Goal: Task Accomplishment & Management: Use online tool/utility

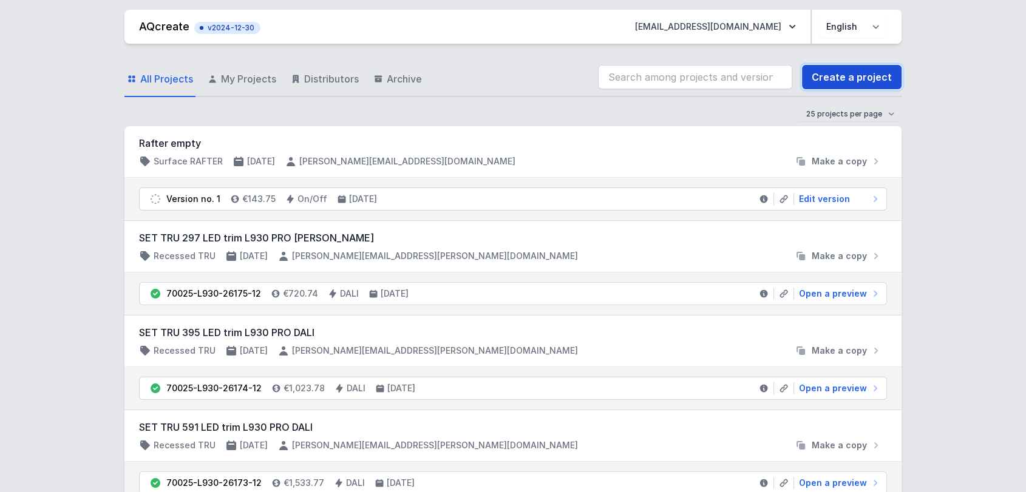
click at [882, 69] on link "Create a project" at bounding box center [852, 77] width 100 height 24
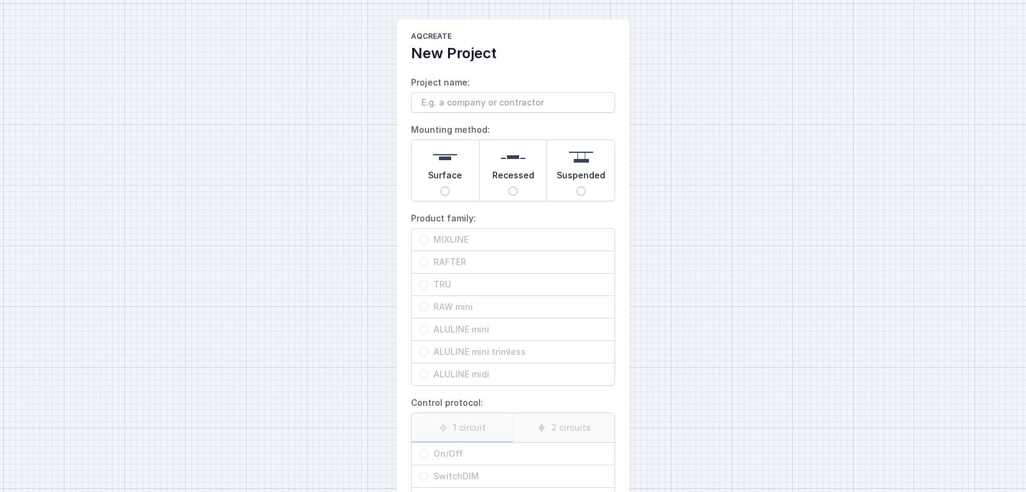
click at [463, 179] on div "Surface" at bounding box center [445, 170] width 67 height 61
click at [450, 186] on input "Surface" at bounding box center [445, 191] width 10 height 10
radio input "true"
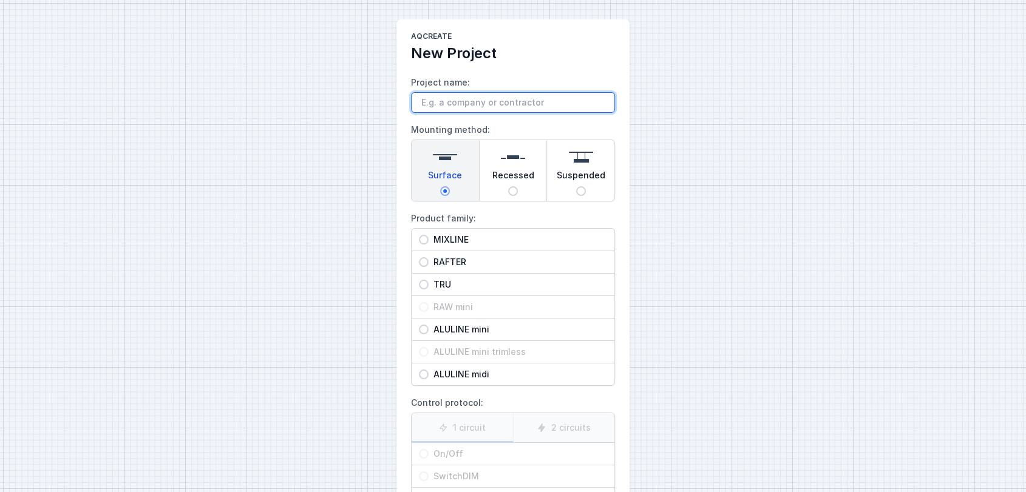
click at [457, 108] on input "Project name:" at bounding box center [513, 102] width 204 height 21
type input "Elec Mixline 2m85"
click at [537, 238] on span "MIXLINE" at bounding box center [518, 240] width 179 height 12
click at [429, 238] on input "MIXLINE" at bounding box center [424, 240] width 10 height 10
radio input "true"
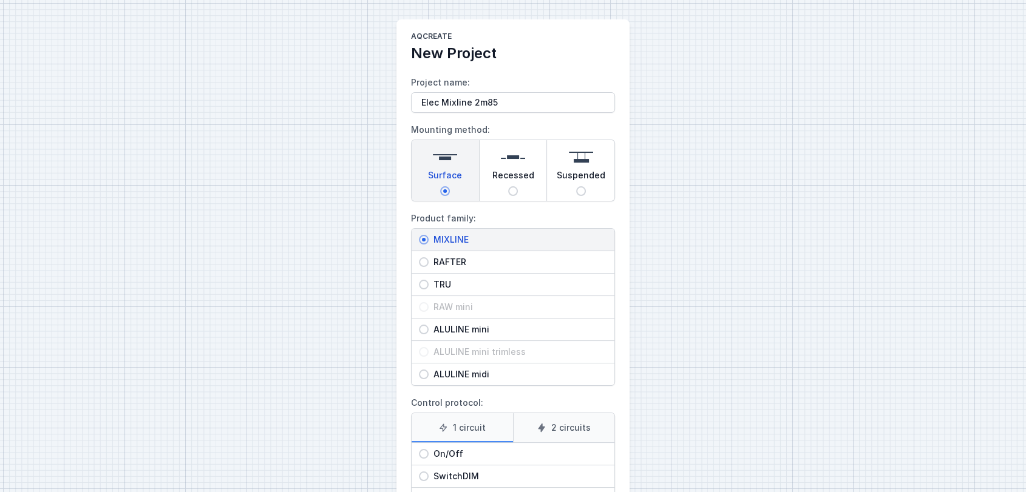
scroll to position [115, 0]
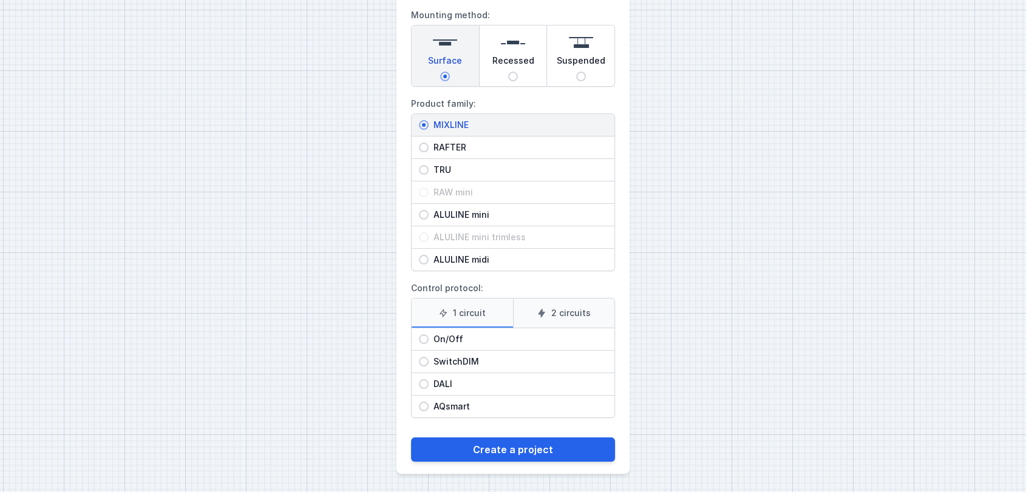
click at [476, 337] on span "On/Off" at bounding box center [518, 339] width 179 height 12
click at [429, 337] on input "On/Off" at bounding box center [424, 340] width 10 height 10
radio input "true"
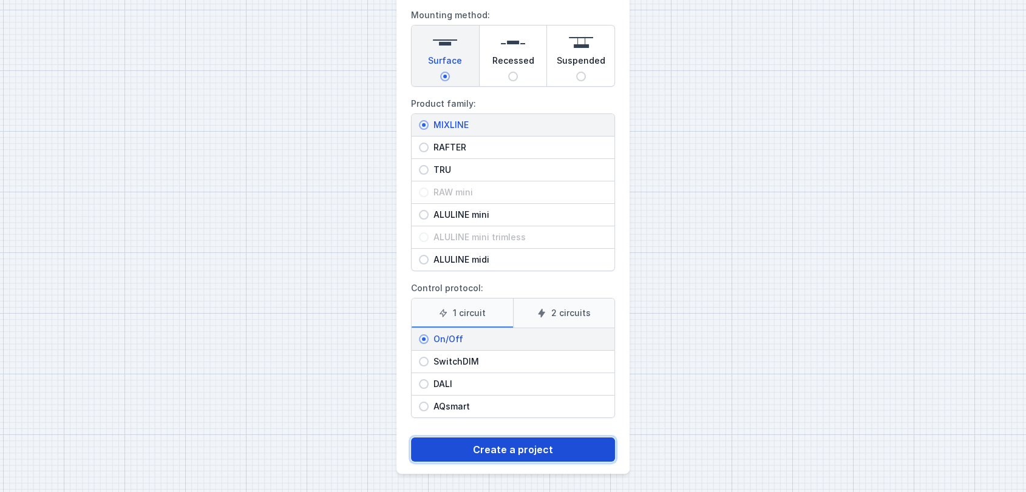
click at [491, 450] on button "Create a project" at bounding box center [513, 450] width 204 height 24
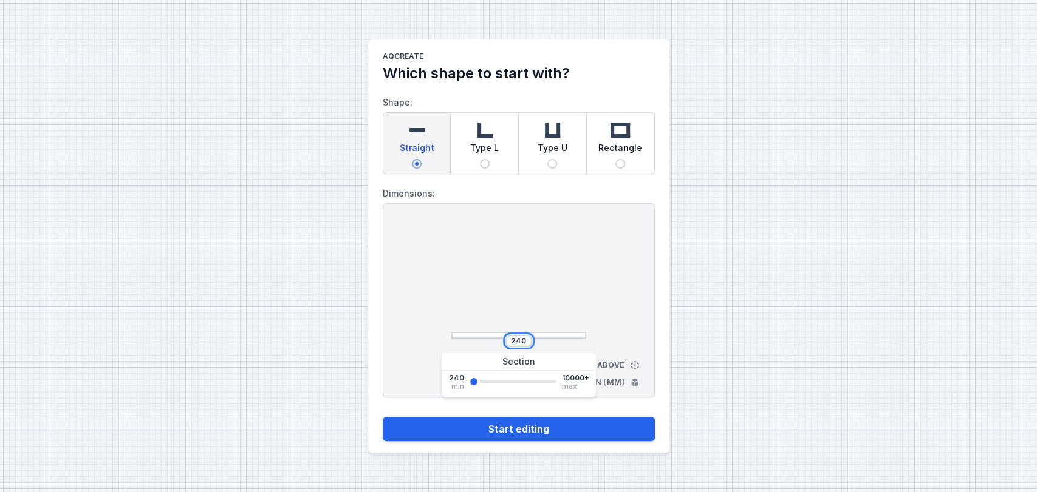
drag, startPoint x: 525, startPoint y: 341, endPoint x: 420, endPoint y: 335, distance: 104.6
click at [420, 335] on div "240 View from above Dimensions in [mm]" at bounding box center [519, 300] width 272 height 194
type input "2850"
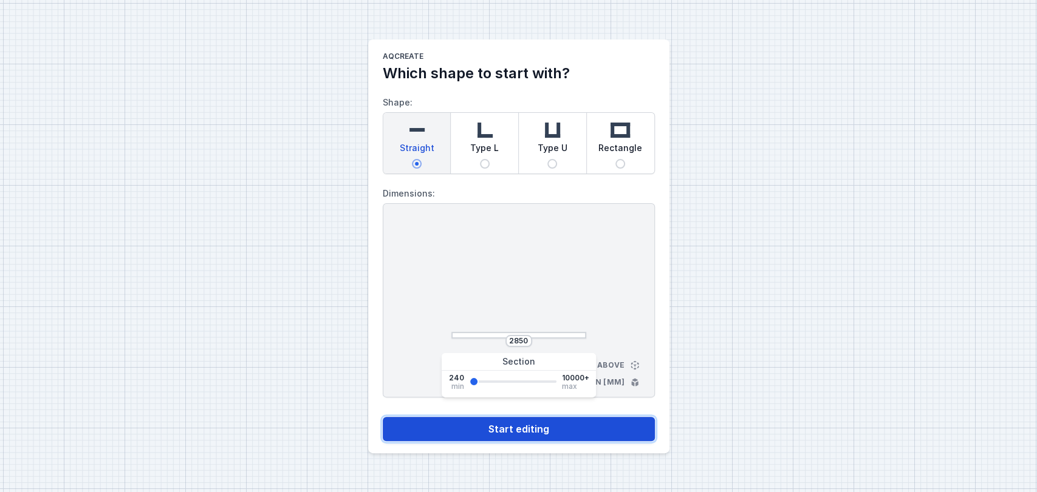
click at [565, 426] on button "Start editing" at bounding box center [519, 429] width 272 height 24
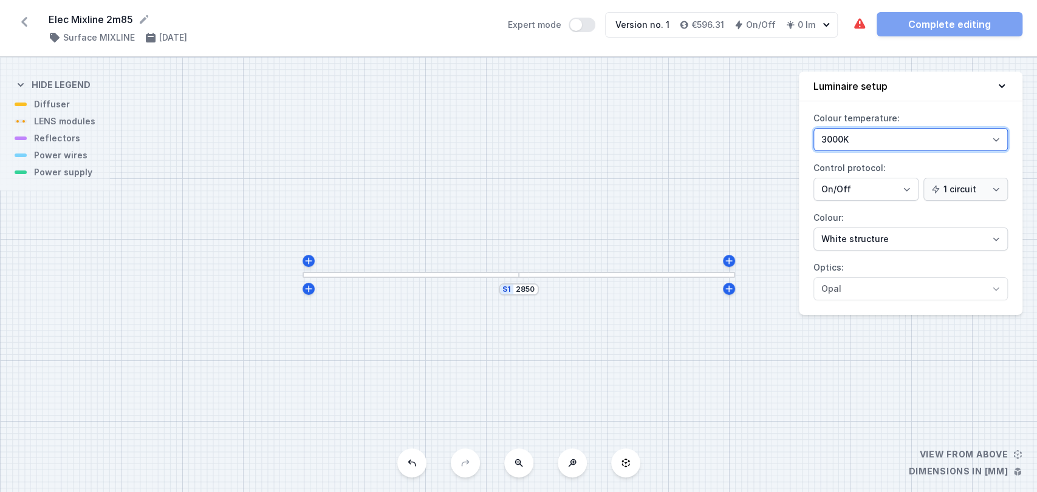
click at [894, 142] on select "3000K 4000K 2700K" at bounding box center [910, 139] width 194 height 23
select select "2700"
click at [813, 128] on select "3000K 4000K 2700K" at bounding box center [910, 139] width 194 height 23
click at [497, 273] on div at bounding box center [410, 275] width 216 height 7
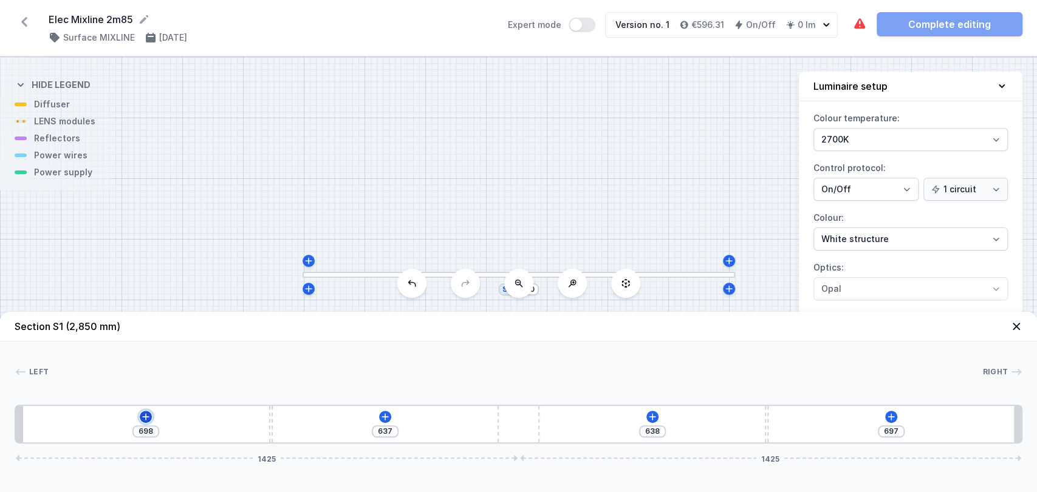
click at [143, 421] on icon at bounding box center [146, 417] width 10 height 10
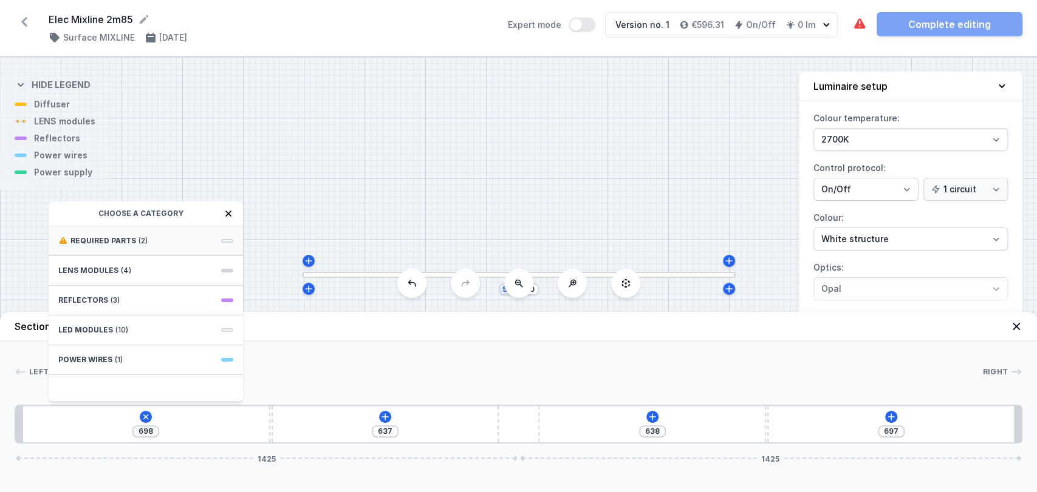
click at [120, 234] on div "Required parts (2)" at bounding box center [146, 241] width 194 height 30
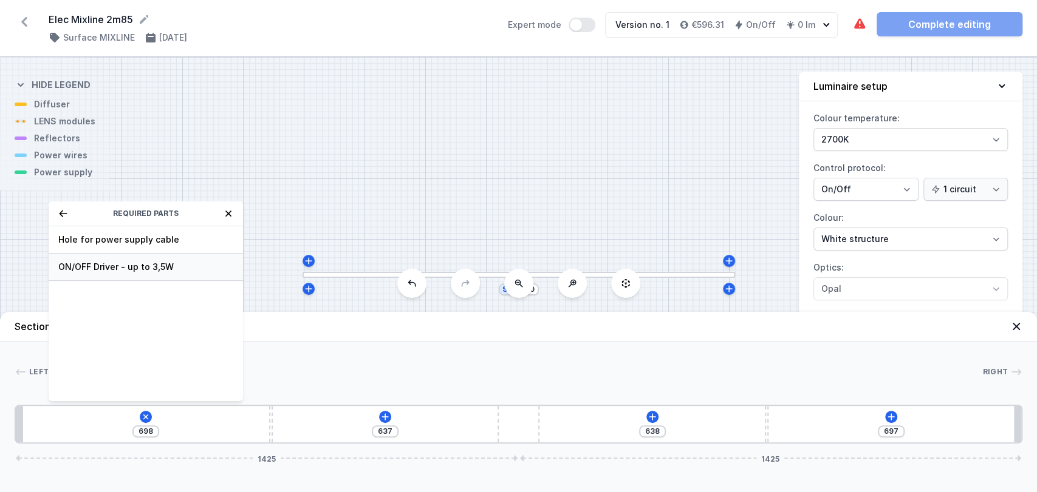
click at [92, 265] on span "ON/OFF Driver - up to 3,5W" at bounding box center [145, 267] width 175 height 12
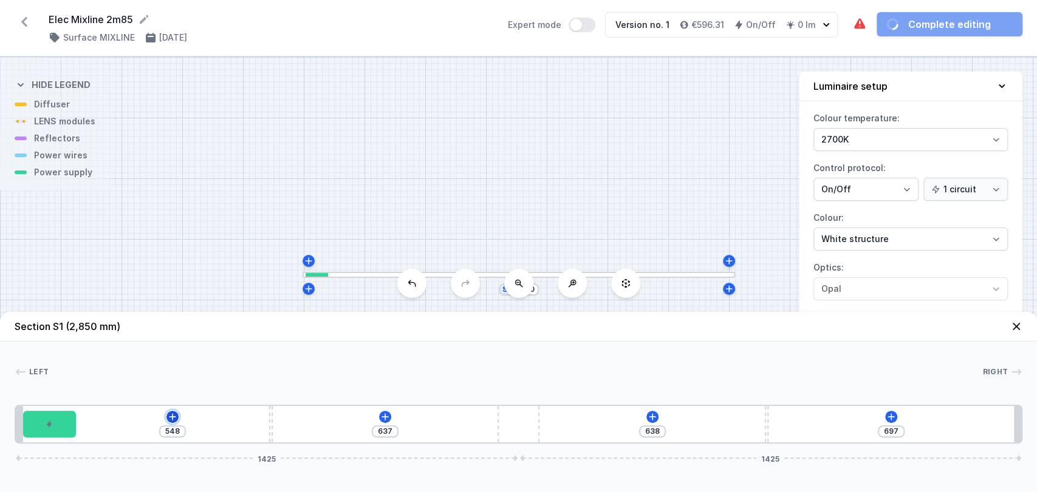
click at [174, 412] on icon at bounding box center [173, 417] width 10 height 10
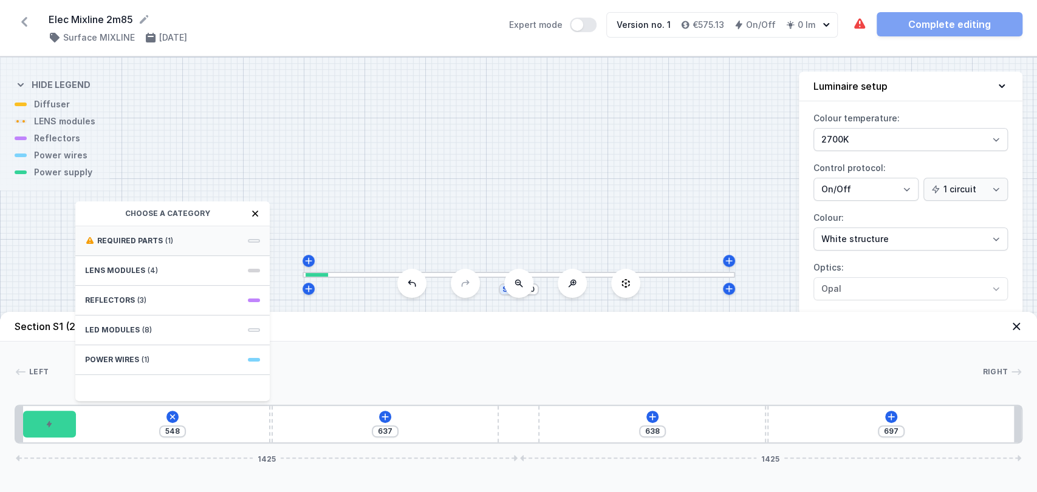
click at [160, 244] on div "Required parts (1)" at bounding box center [172, 241] width 194 height 30
click at [119, 239] on span "Hole for power supply cable" at bounding box center [172, 240] width 175 height 12
type input "478"
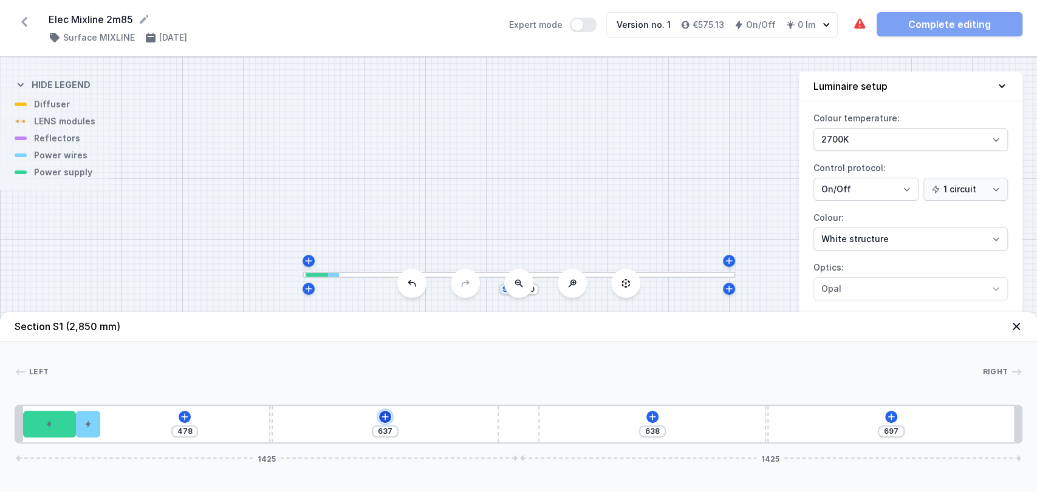
click at [384, 419] on icon at bounding box center [385, 417] width 10 height 10
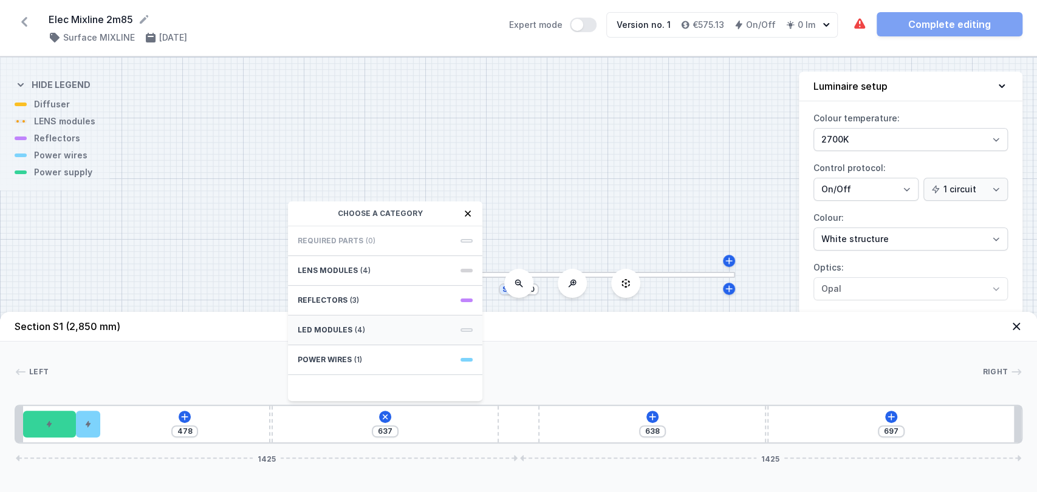
click at [375, 327] on div "LED modules (4)" at bounding box center [385, 331] width 194 height 30
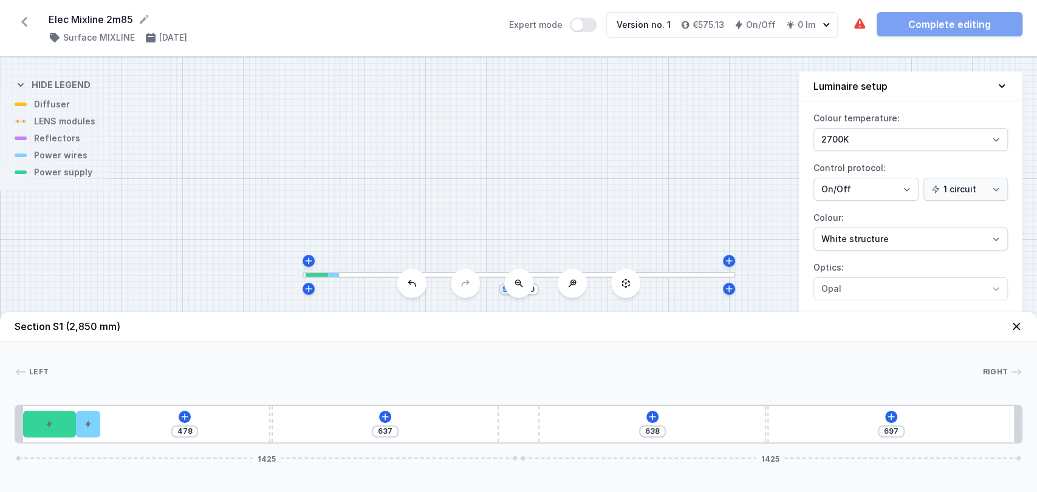
click at [285, 419] on div "478 637 638 697 1425 1425" at bounding box center [518, 424] width 1007 height 39
type input "940"
type input "1042"
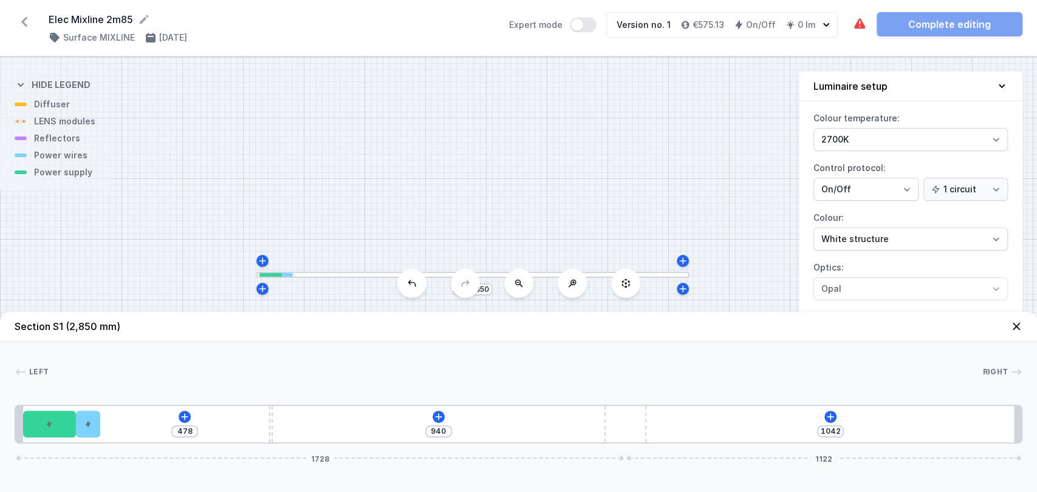
type input "963"
type input "1019"
type input "968"
type input "1014"
type input "975"
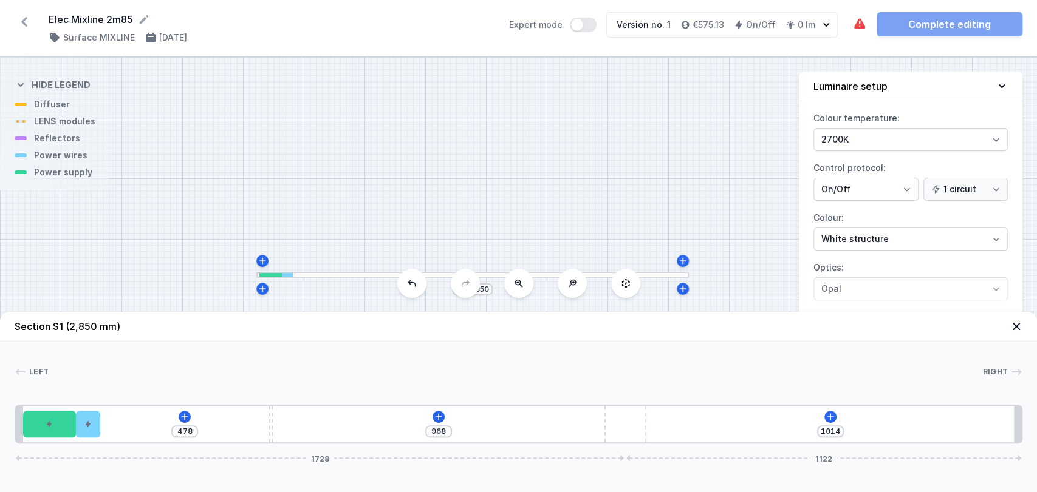
type input "1007"
type input "984"
type input "998"
type input "992"
type input "990"
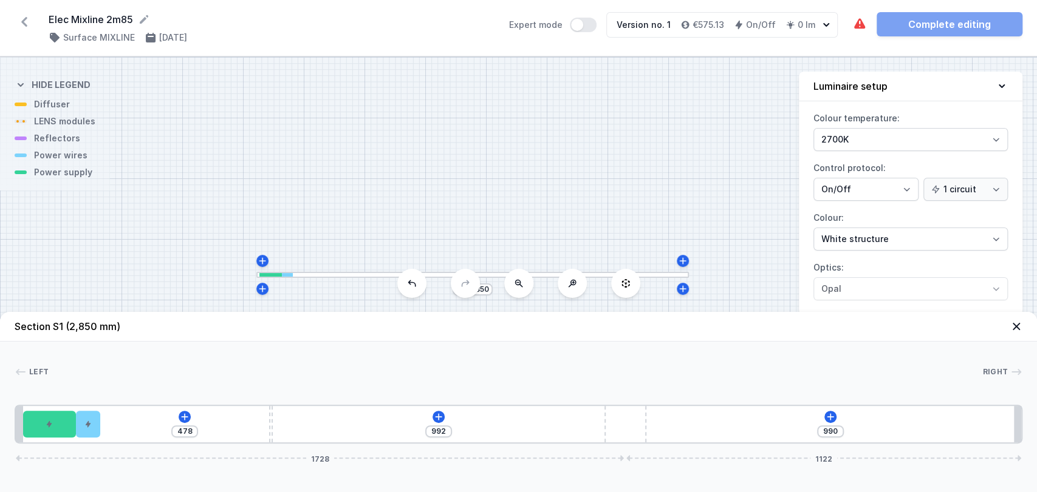
type input "997"
type input "985"
type input "1009"
type input "973"
type input "1021"
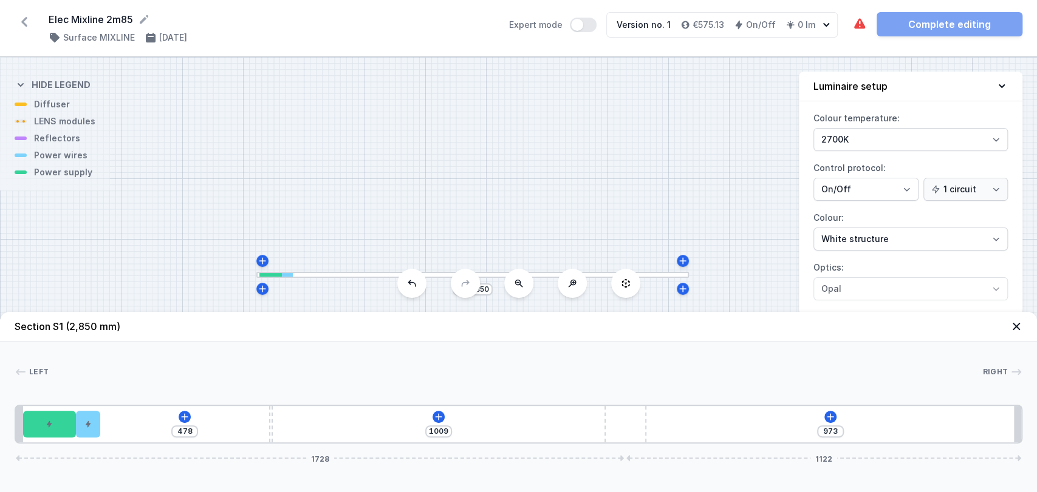
type input "961"
type input "1034"
type input "948"
type input "1043"
type input "939"
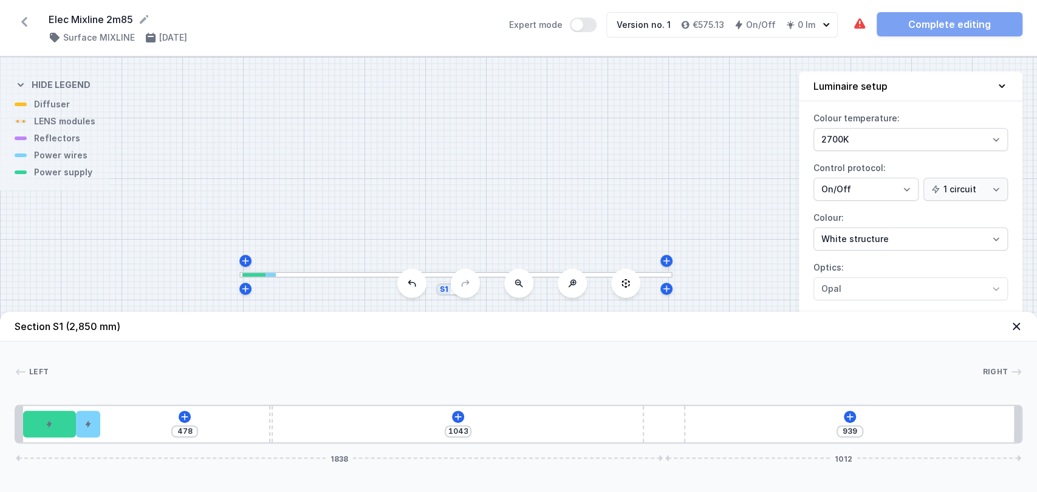
type input "1050"
type input "932"
type input "1065"
type input "917"
type input "1075"
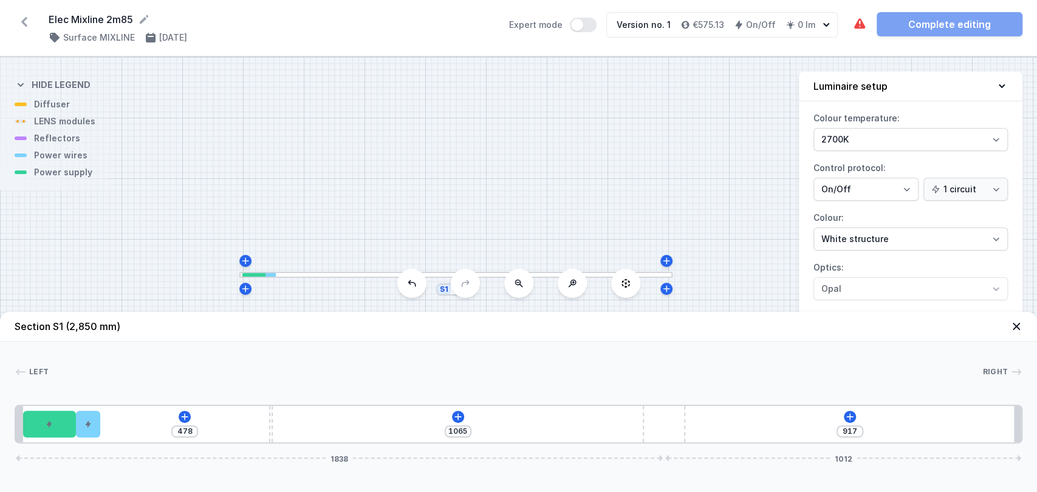
type input "907"
type input "1087"
type input "895"
type input "1100"
type input "882"
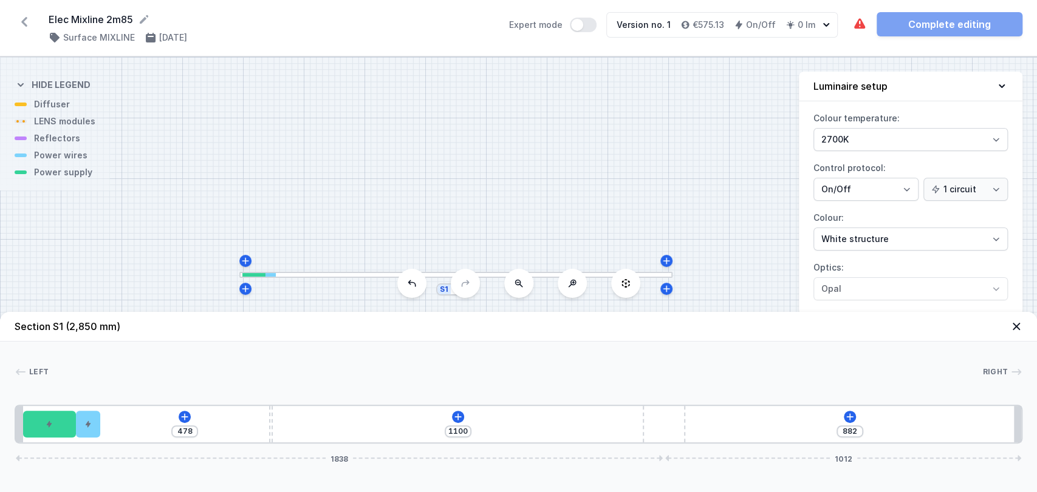
type input "1104"
type input "878"
type input "1116"
type input "866"
type input "1129"
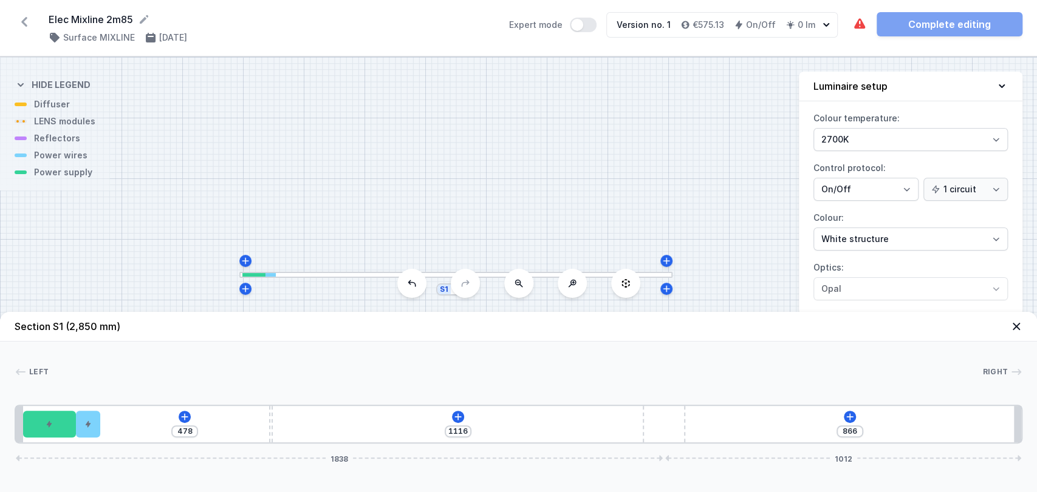
type input "853"
type input "1148"
type input "834"
type input "1180"
type input "802"
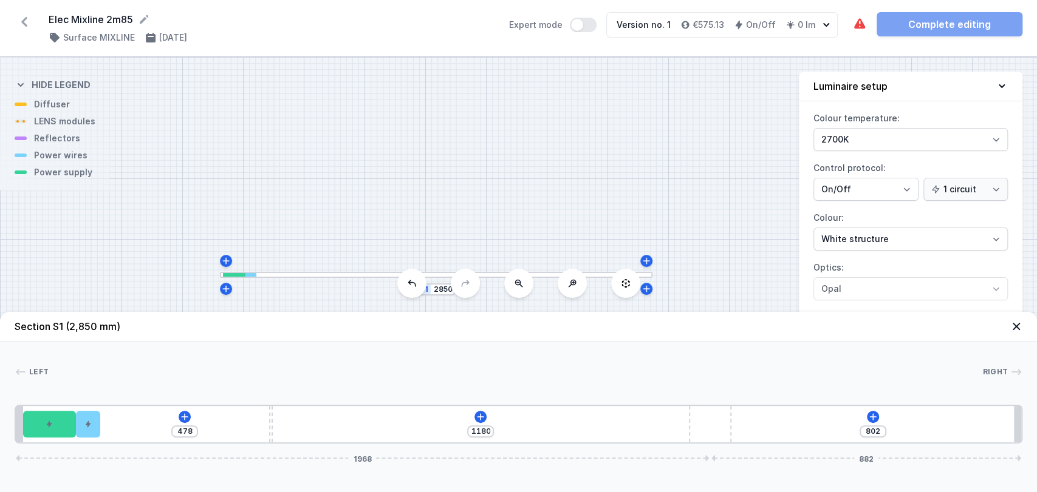
type input "1226"
type input "756"
type input "1248"
type input "734"
type input "1266"
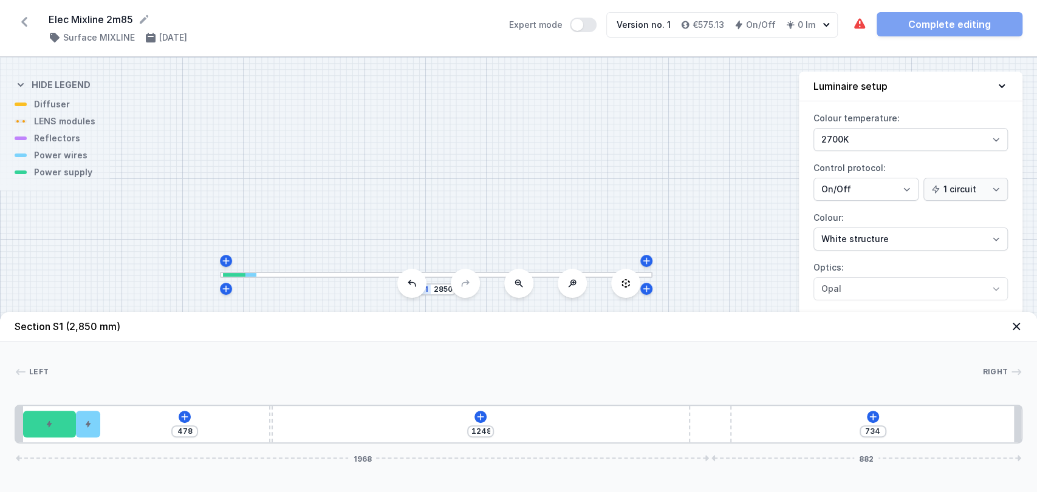
type input "716"
type input "1285"
type input "697"
type input "1297"
type input "685"
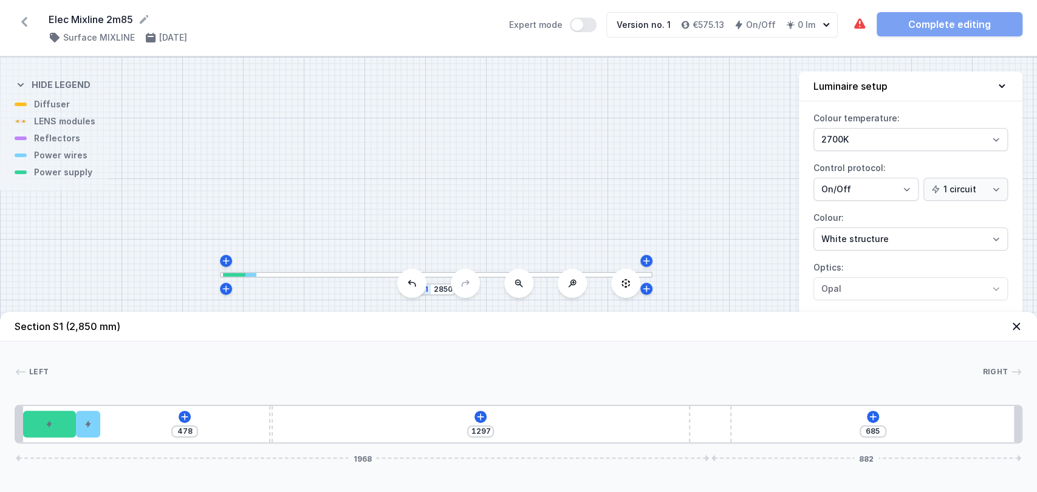
type input "1302"
type input "680"
type input "1304"
type input "678"
type input "1305"
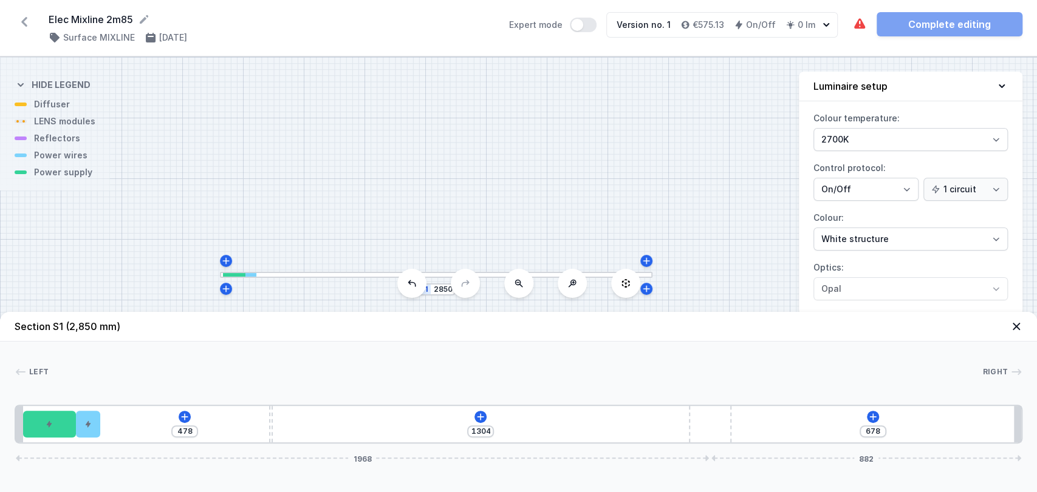
type input "677"
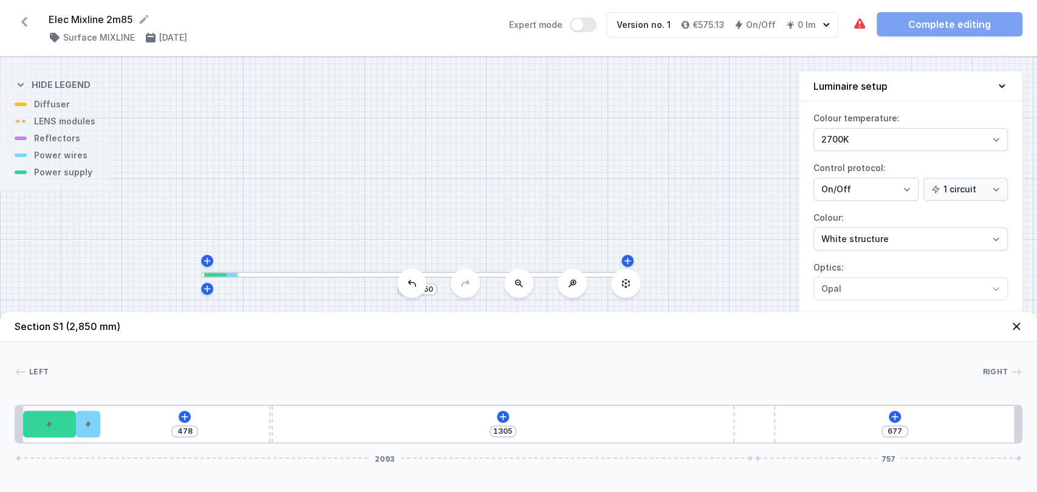
type input "1307"
type input "675"
type input "1309"
type input "673"
type input "1311"
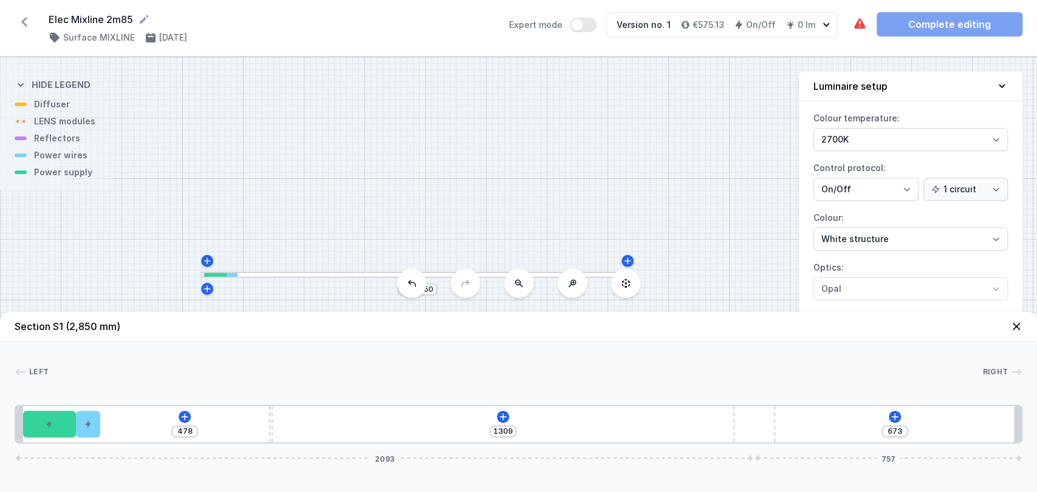
type input "671"
drag, startPoint x: 528, startPoint y: 416, endPoint x: 798, endPoint y: 417, distance: 270.8
click at [798, 417] on div "478 1311 671 2093 757" at bounding box center [518, 424] width 1007 height 39
click at [500, 421] on icon at bounding box center [504, 417] width 10 height 10
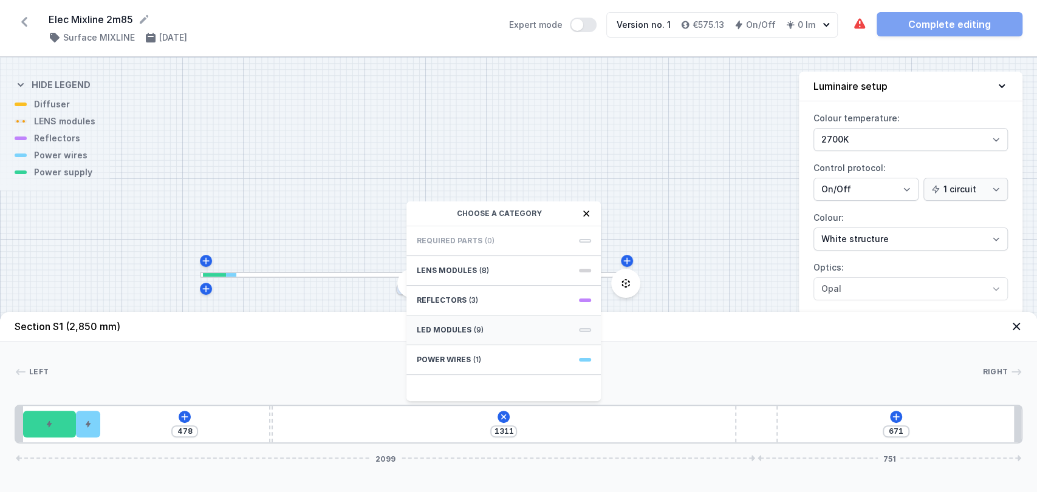
click at [486, 322] on div "LED modules (9)" at bounding box center [503, 331] width 194 height 30
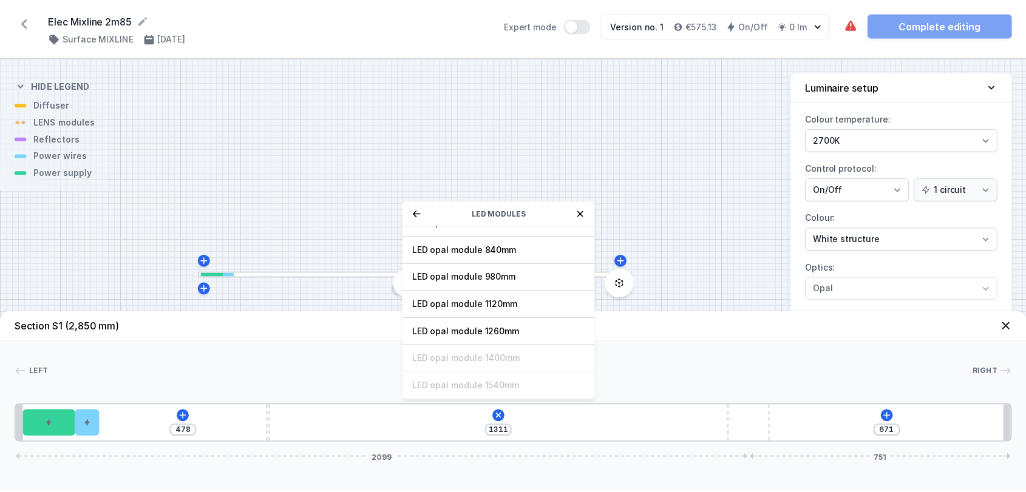
scroll to position [128, 0]
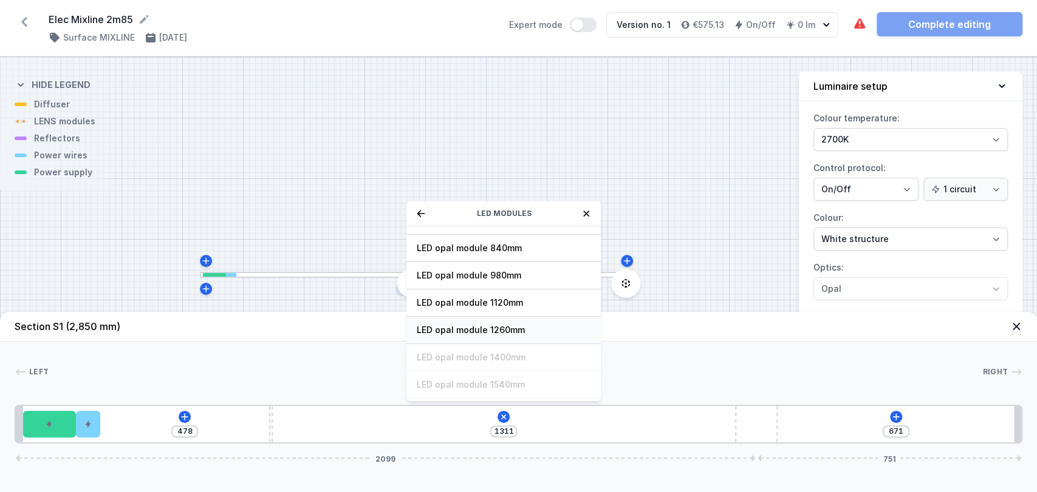
click at [479, 325] on span "LED opal module 1260mm" at bounding box center [503, 330] width 175 height 12
type input "398"
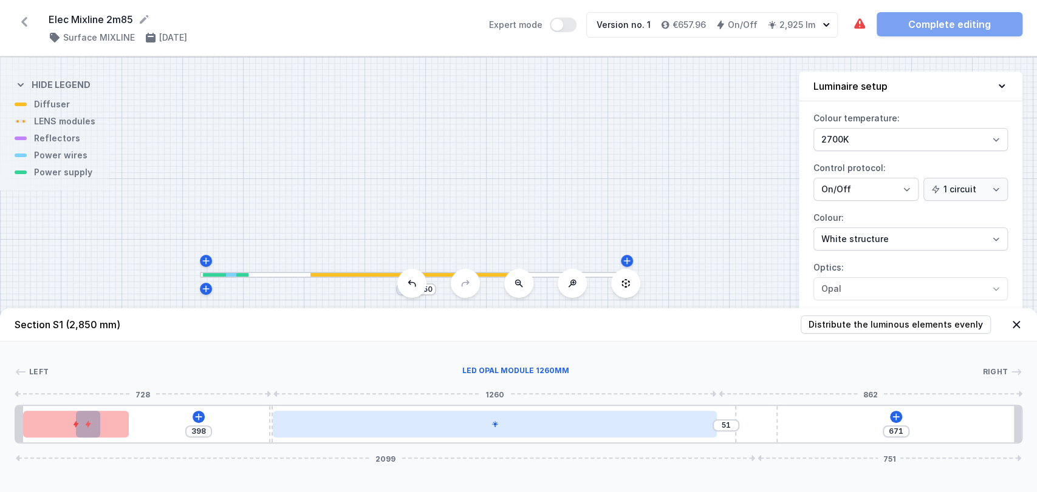
drag, startPoint x: 494, startPoint y: 438, endPoint x: 514, endPoint y: 432, distance: 20.9
click at [514, 432] on div "398 51 671 2099 751" at bounding box center [518, 424] width 1007 height 39
type input "2"
type input "27"
type input "24"
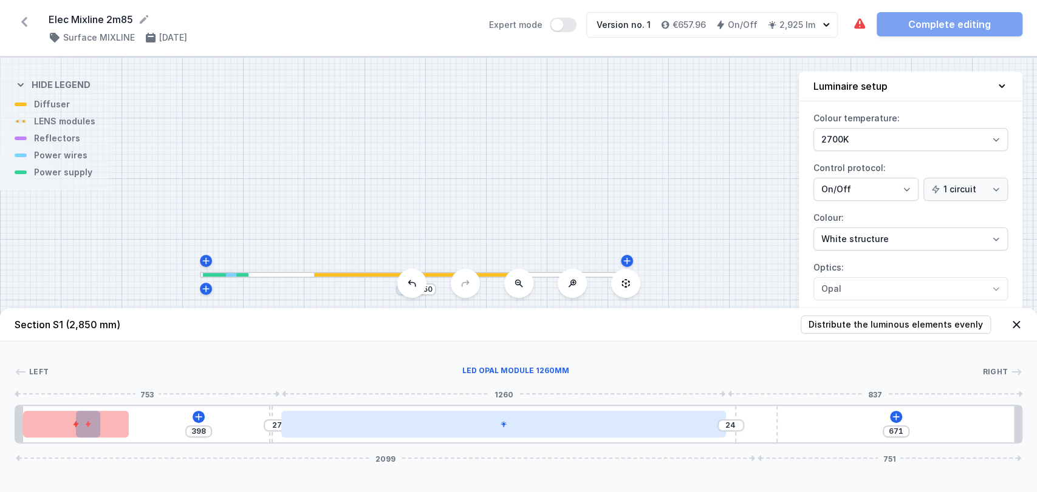
type input "29"
type input "22"
drag, startPoint x: 514, startPoint y: 432, endPoint x: 521, endPoint y: 434, distance: 7.5
click at [521, 434] on div at bounding box center [505, 424] width 444 height 27
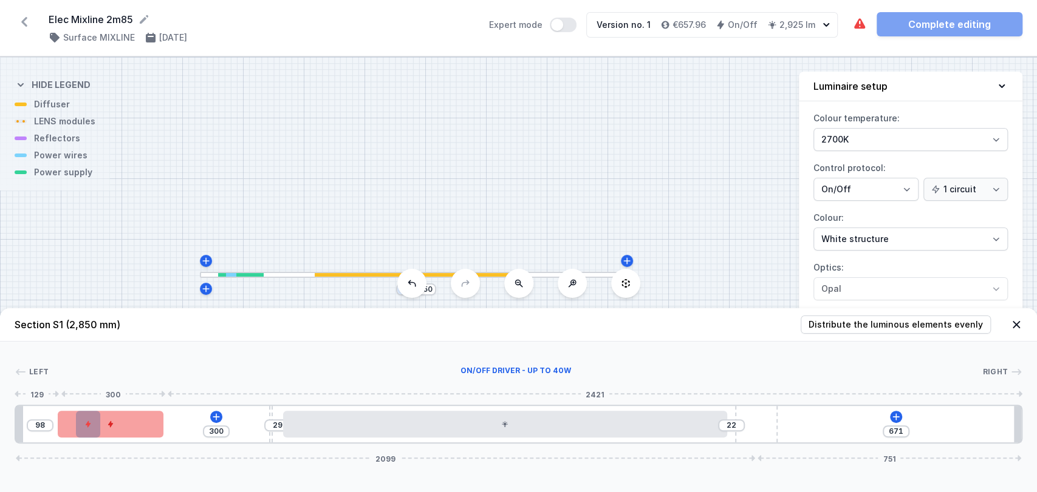
type input "307"
type input "91"
type input "309"
type input "89"
type input "311"
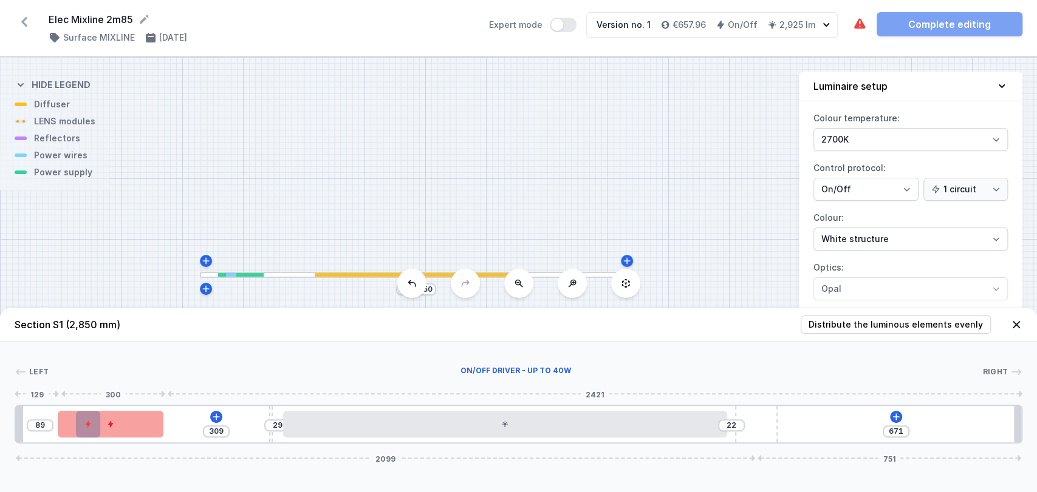
type input "87"
type input "312"
type input "86"
drag, startPoint x: 95, startPoint y: 423, endPoint x: 80, endPoint y: 417, distance: 15.8
click at [80, 417] on div at bounding box center [76, 424] width 106 height 27
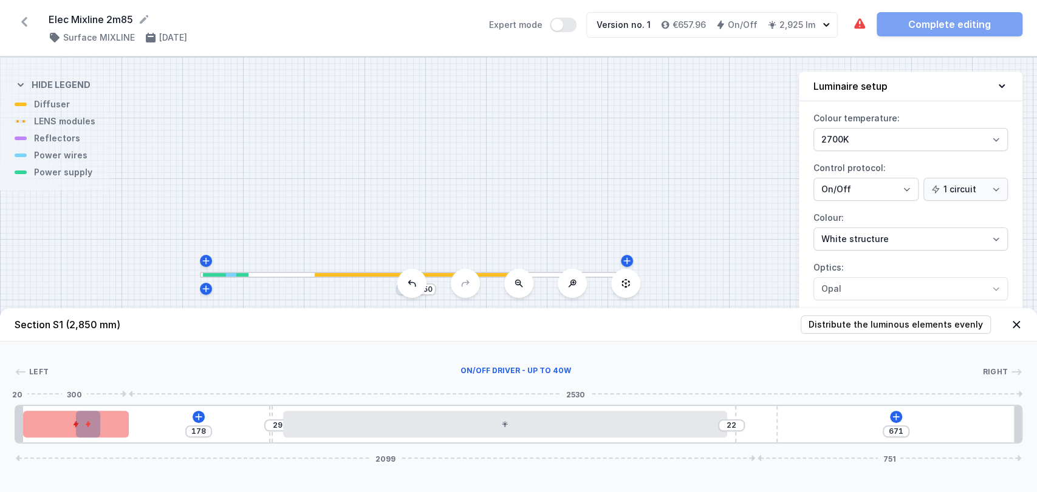
drag, startPoint x: 83, startPoint y: 423, endPoint x: 172, endPoint y: 419, distance: 89.9
click at [129, 419] on div at bounding box center [76, 424] width 106 height 27
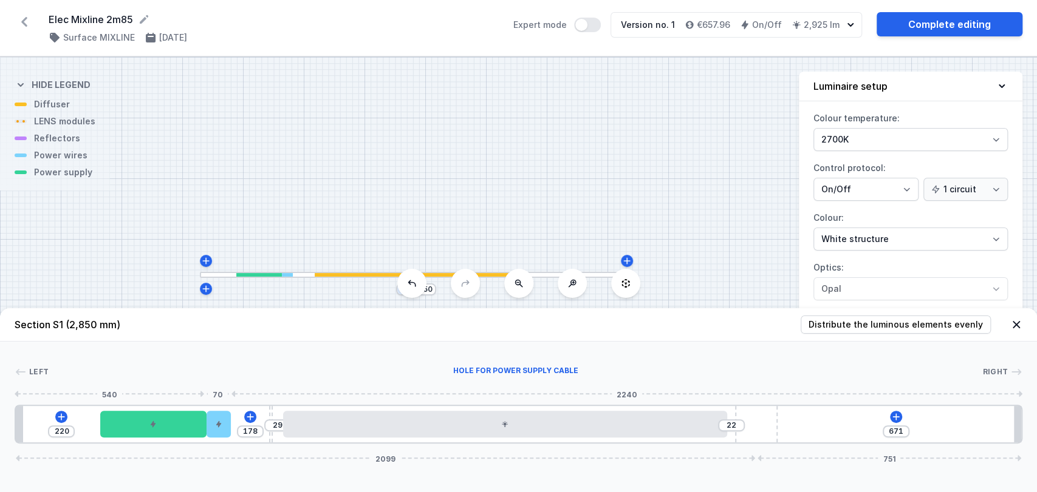
type input "108"
drag, startPoint x: 95, startPoint y: 423, endPoint x: 231, endPoint y: 434, distance: 135.9
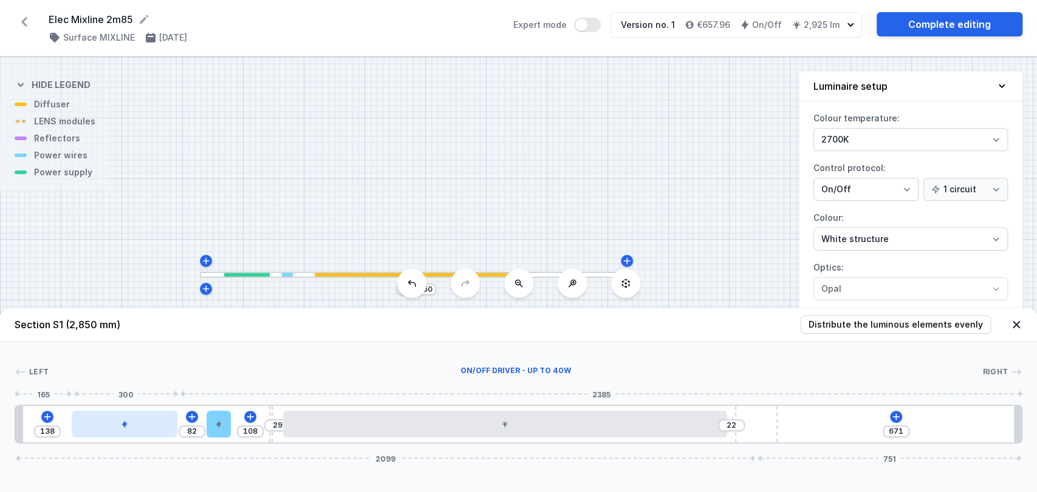
type input "134"
type input "86"
type input "124"
type input "96"
type input "121"
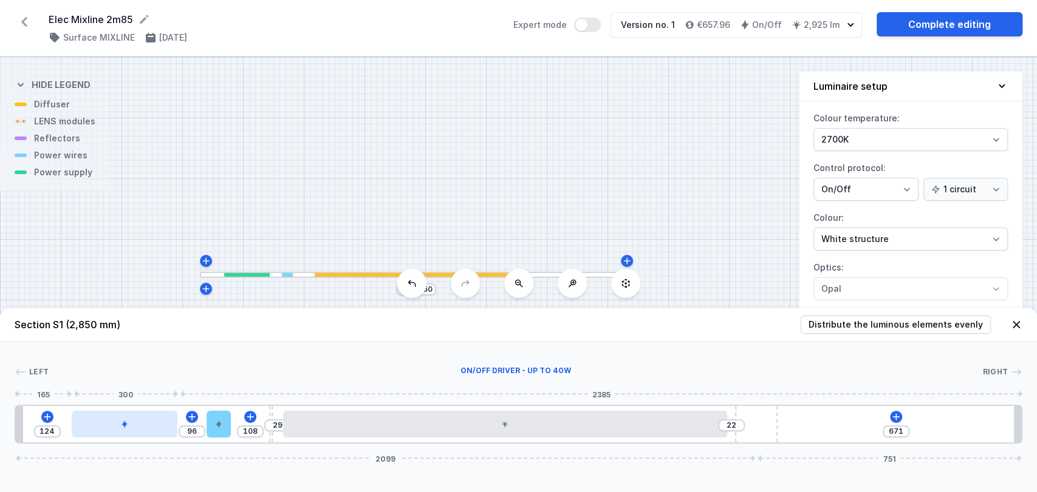
type input "99"
type input "112"
type input "108"
type input "107"
type input "113"
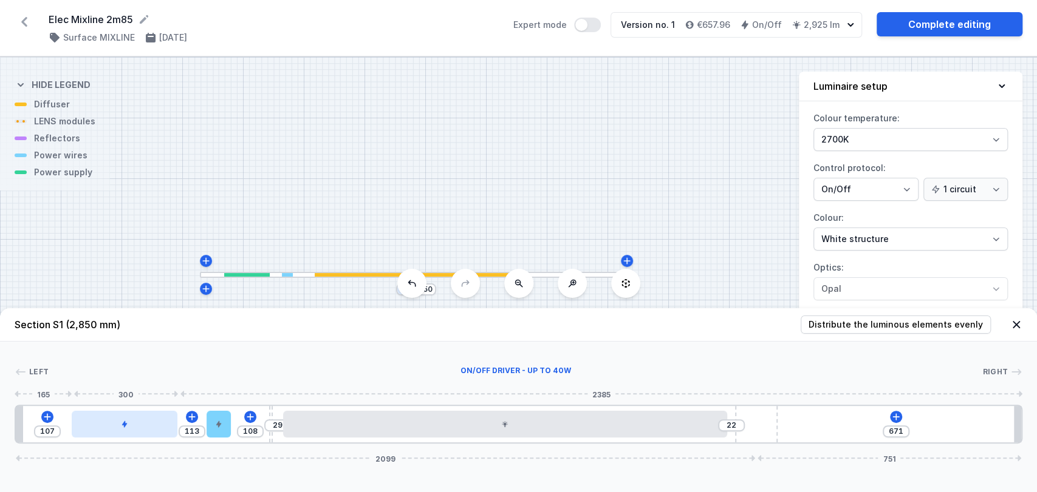
type input "102"
type input "118"
type input "101"
type input "119"
type input "99"
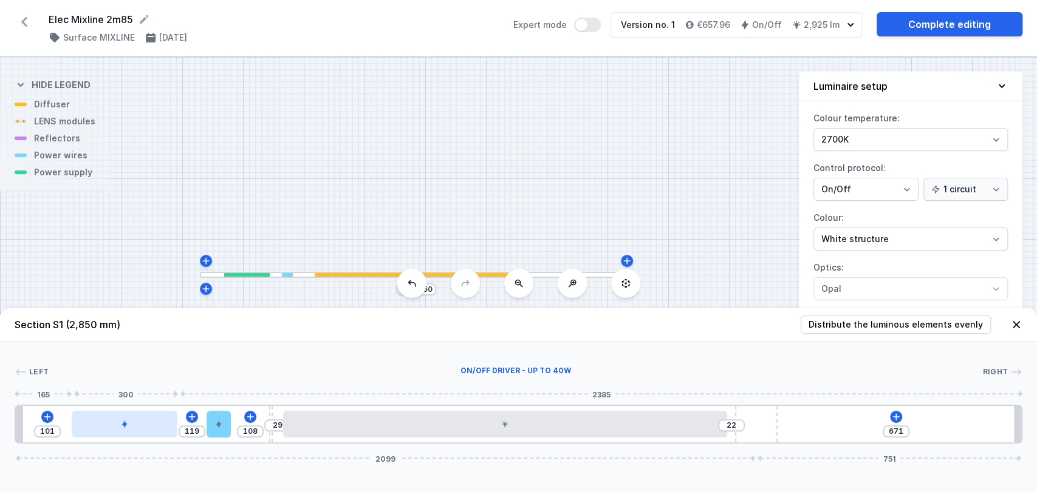
type input "121"
type input "97"
type input "123"
type input "96"
type input "124"
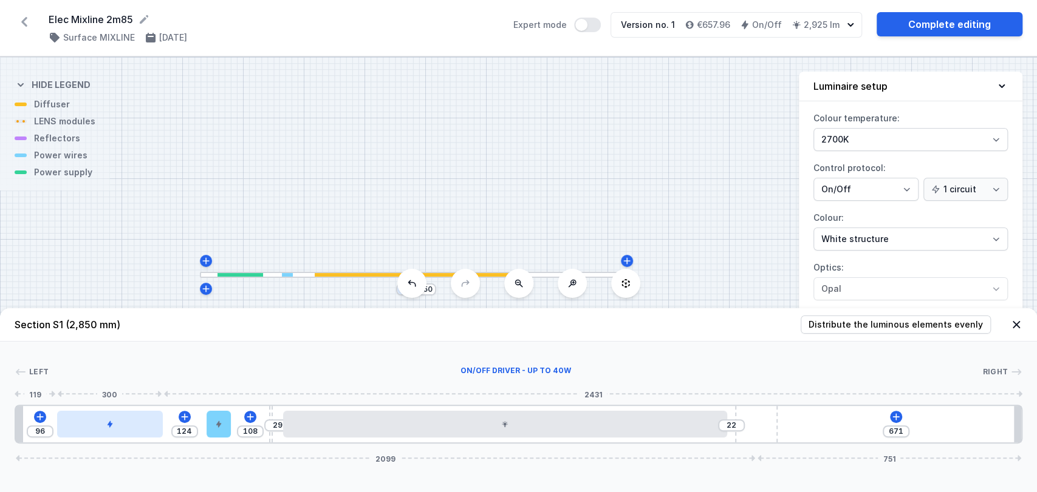
type input "92"
type input "128"
type input "89"
type input "131"
type input "80"
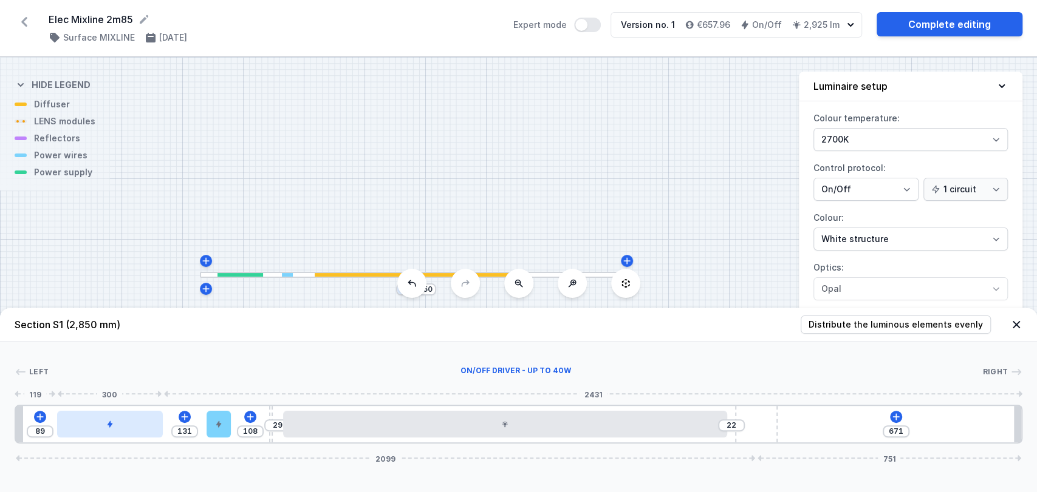
type input "140"
type input "77"
type input "143"
type input "73"
type input "220"
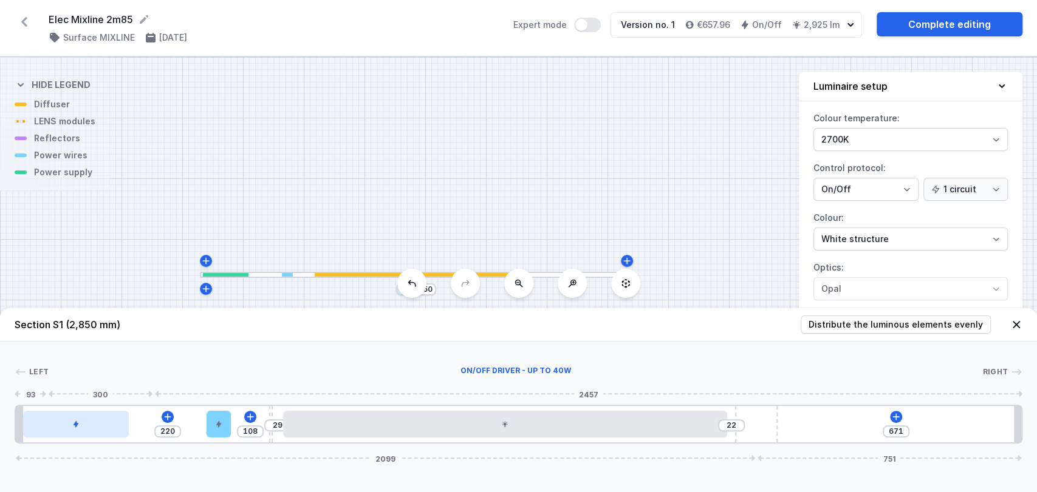
drag, startPoint x: 182, startPoint y: 424, endPoint x: 119, endPoint y: 429, distance: 62.7
click at [119, 429] on div at bounding box center [76, 424] width 106 height 27
type input "98"
type input "230"
type input "100"
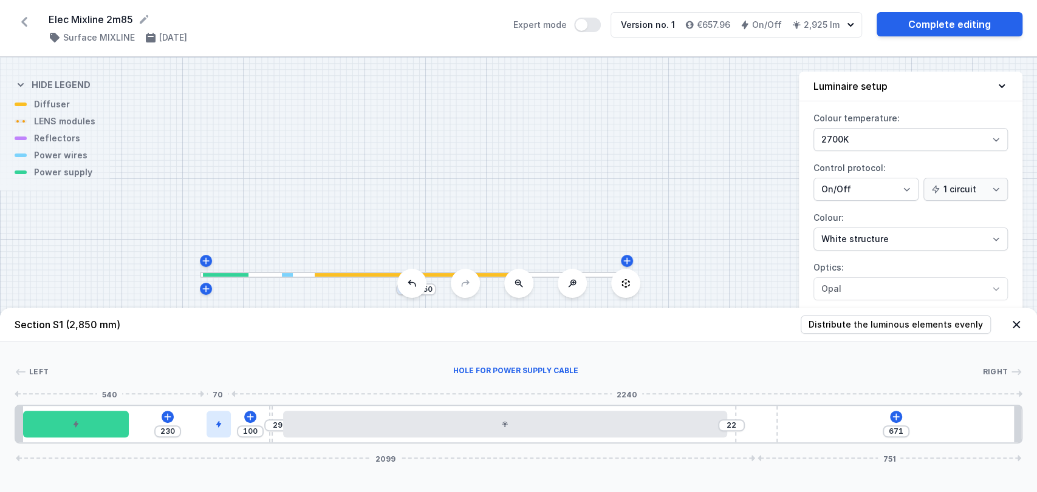
type input "228"
type input "104"
type input "224"
type input "105"
type input "223"
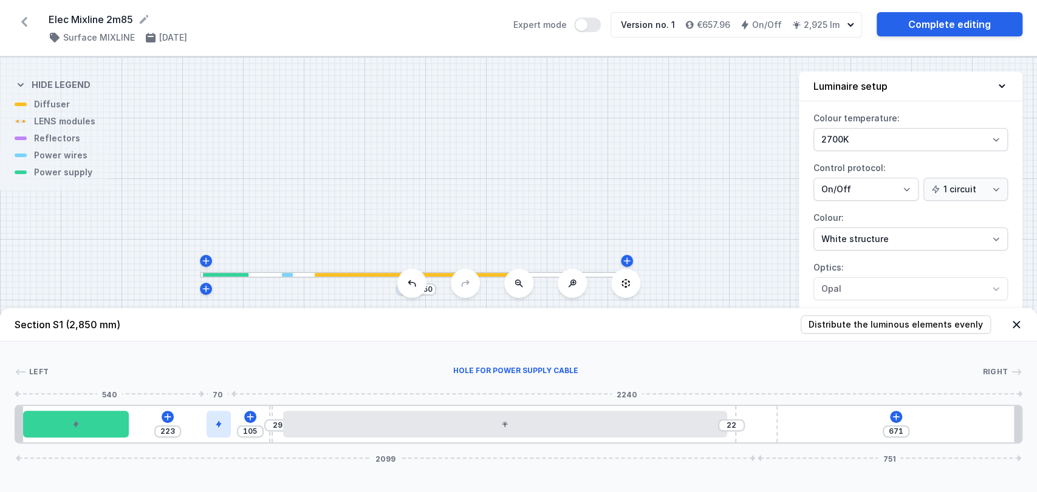
type input "107"
type input "221"
type input "110"
type input "218"
type input "112"
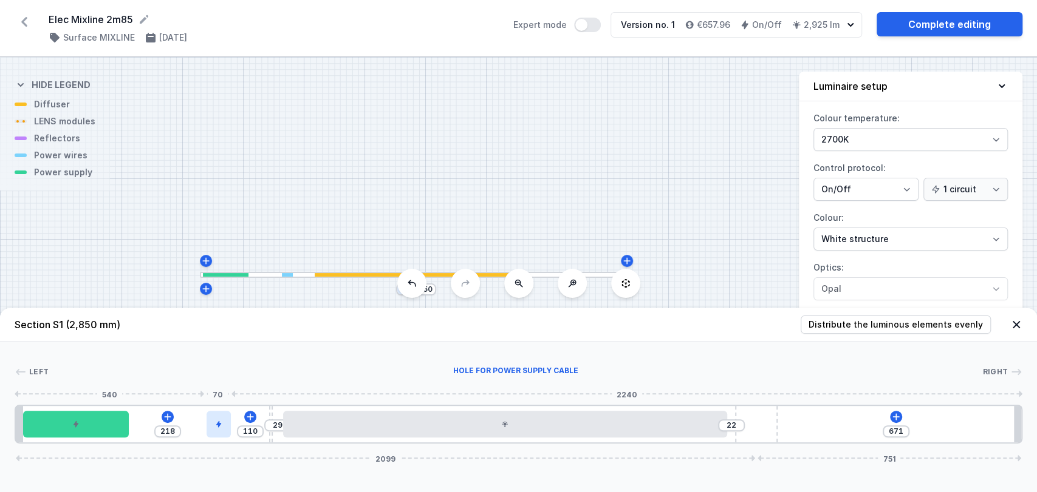
type input "216"
type input "114"
type input "214"
type input "115"
type input "213"
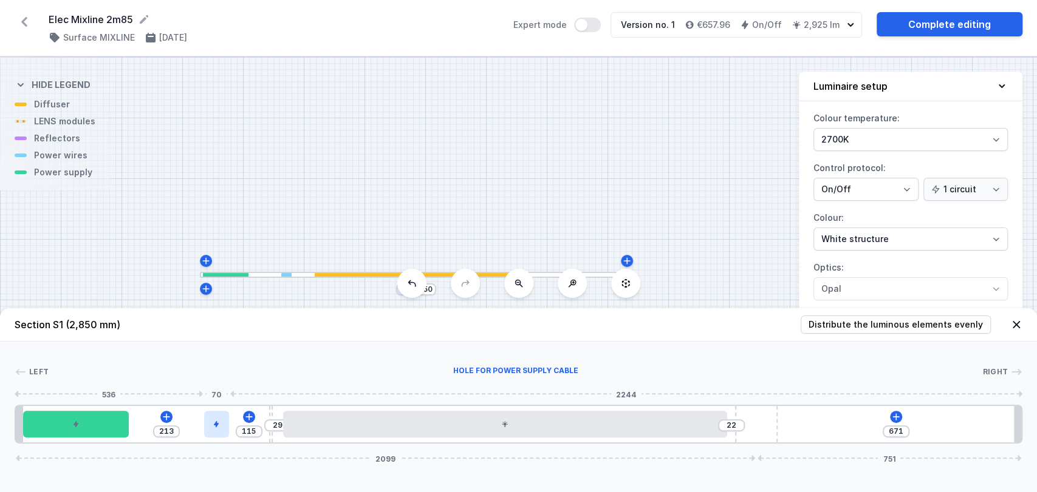
type input "119"
type input "209"
type input "122"
type input "206"
type input "126"
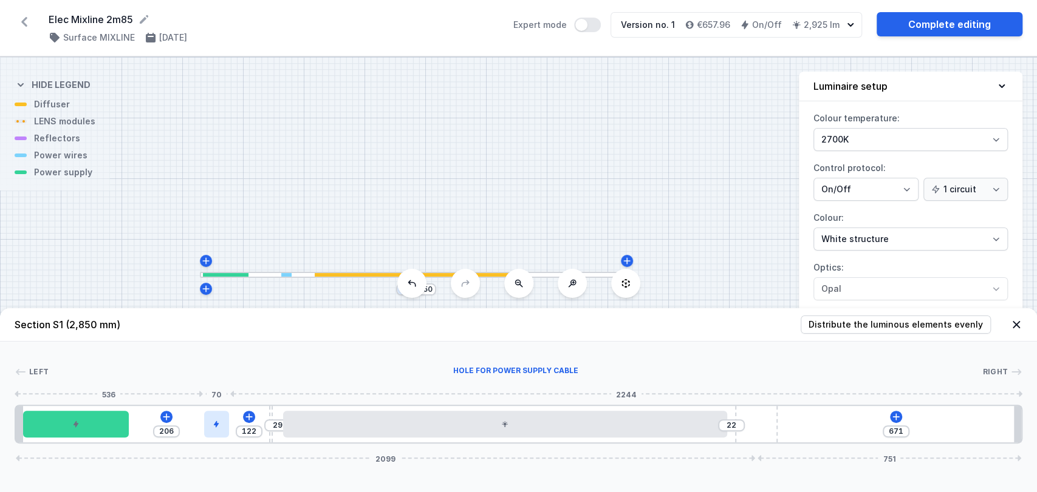
type input "202"
type input "131"
type input "197"
type input "132"
type input "196"
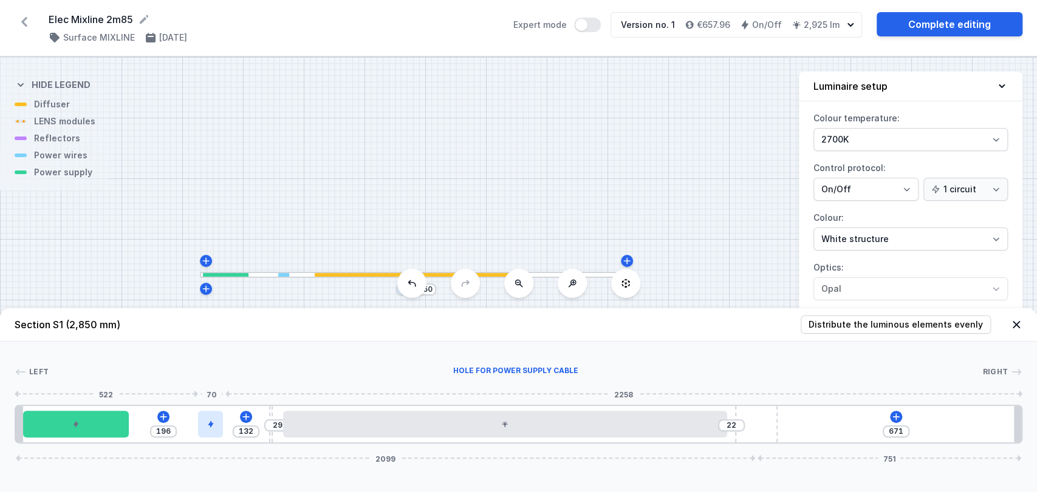
type input "134"
type input "194"
type input "136"
type input "192"
type input "142"
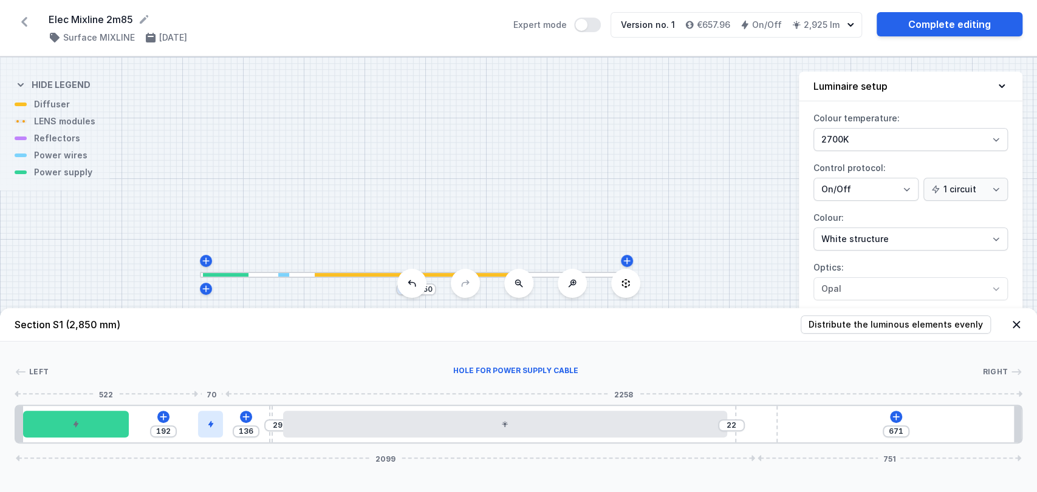
type input "186"
type input "146"
type input "182"
type input "148"
type input "180"
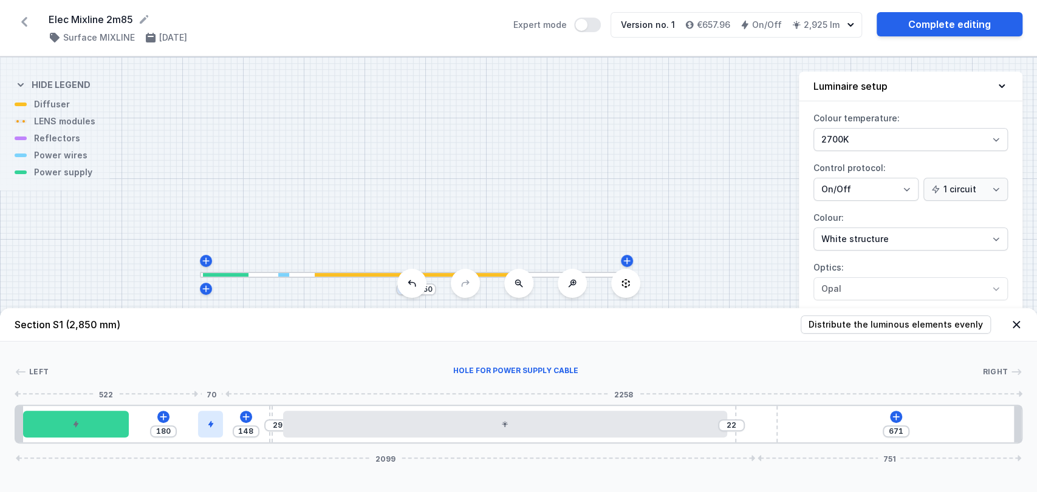
type input "151"
type input "177"
type input "153"
type input "175"
type input "154"
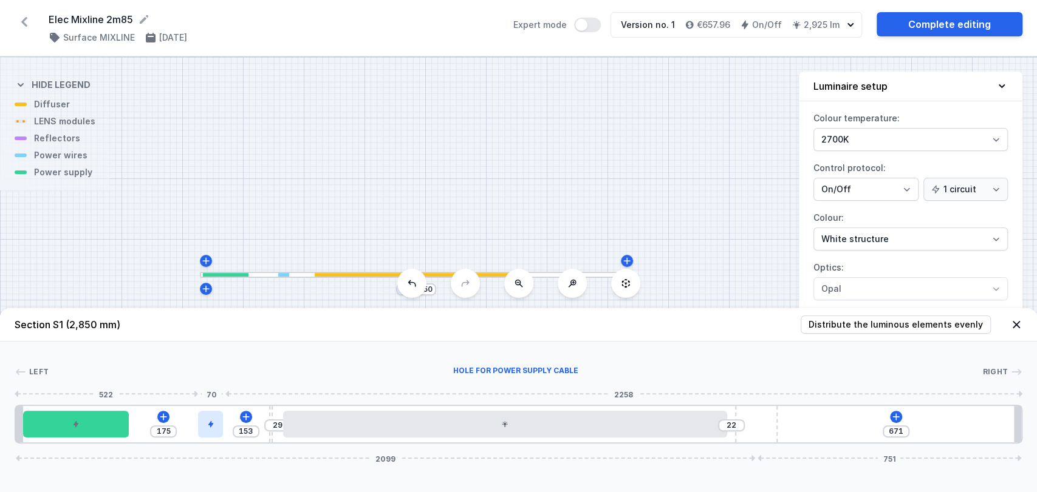
type input "174"
type input "156"
type input "172"
type input "158"
type input "170"
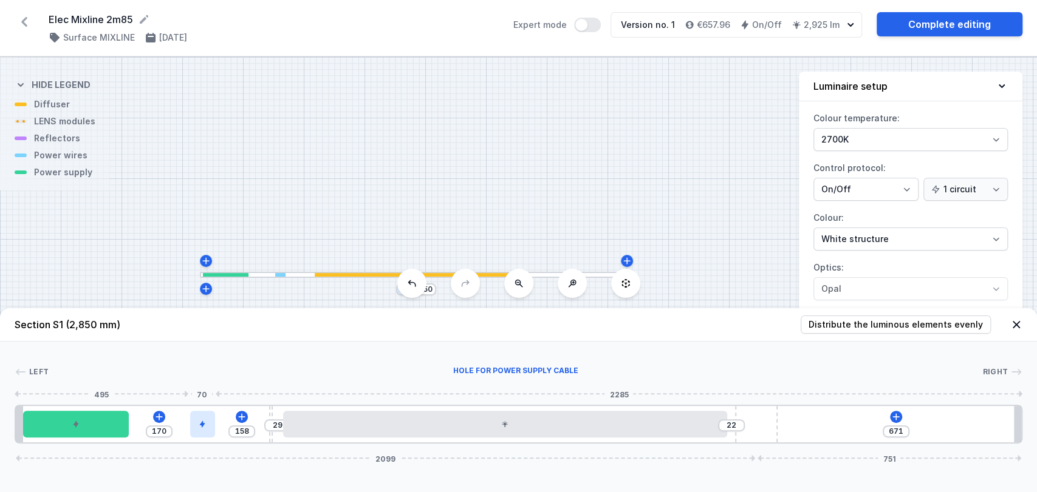
type input "159"
type input "169"
type input "173"
type input "155"
type input "176"
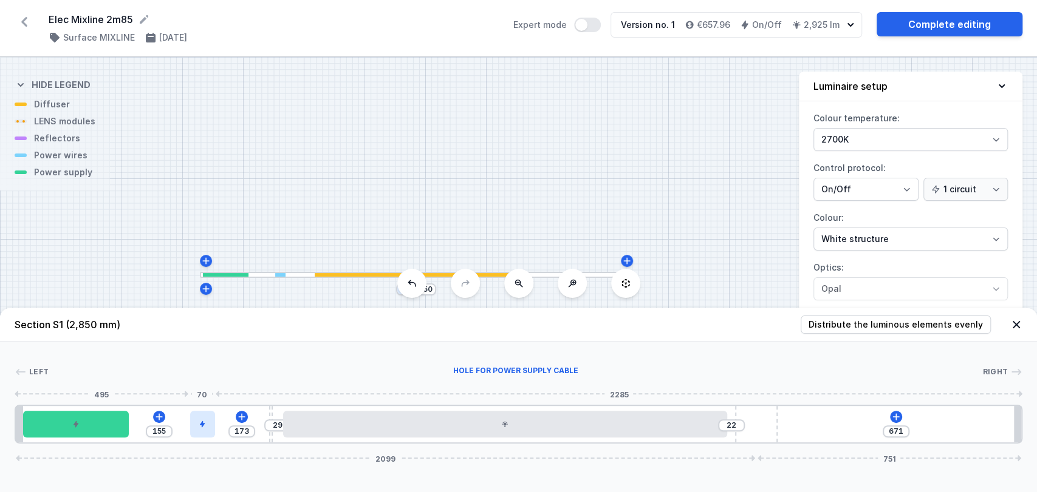
type input "152"
type input "181"
type input "147"
type input "185"
type input "143"
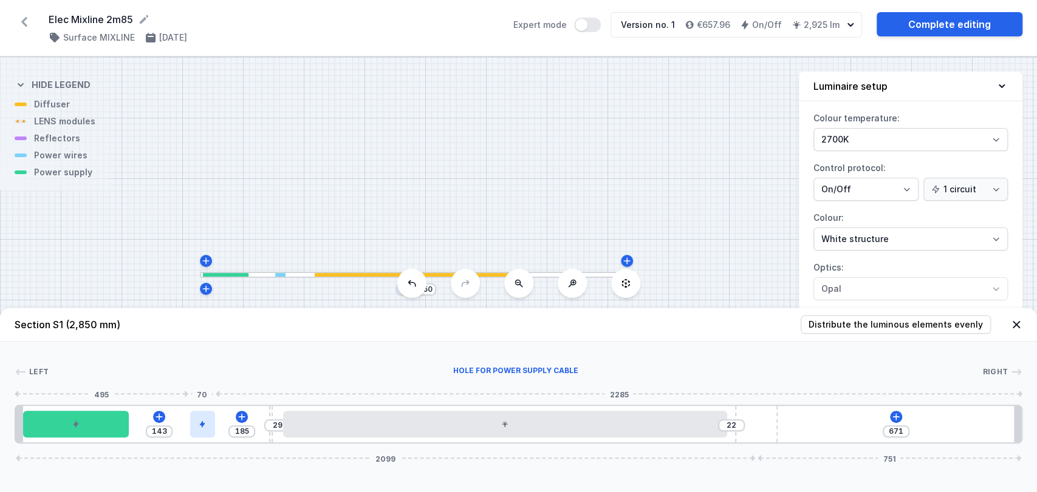
type input "187"
type input "141"
type input "188"
type input "140"
type input "192"
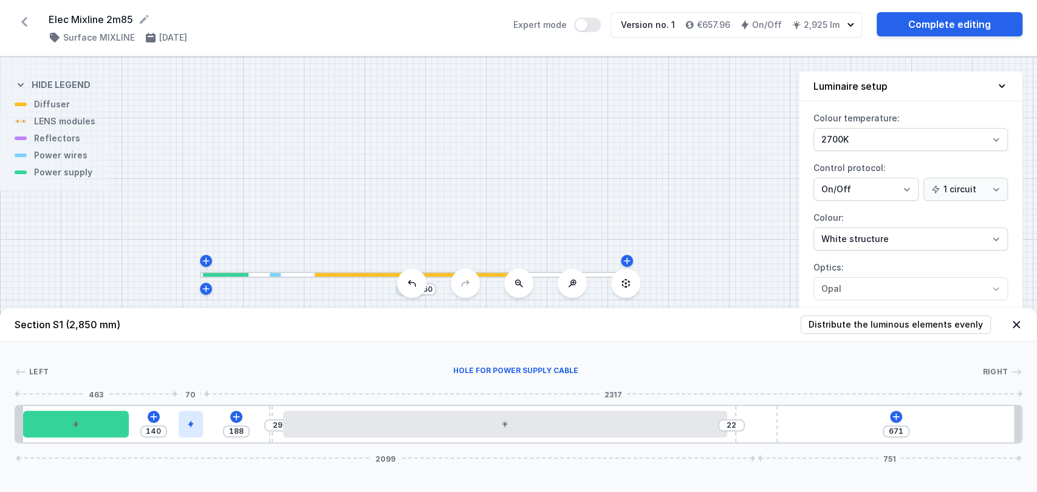
type input "136"
type input "193"
type input "135"
type input "195"
type input "133"
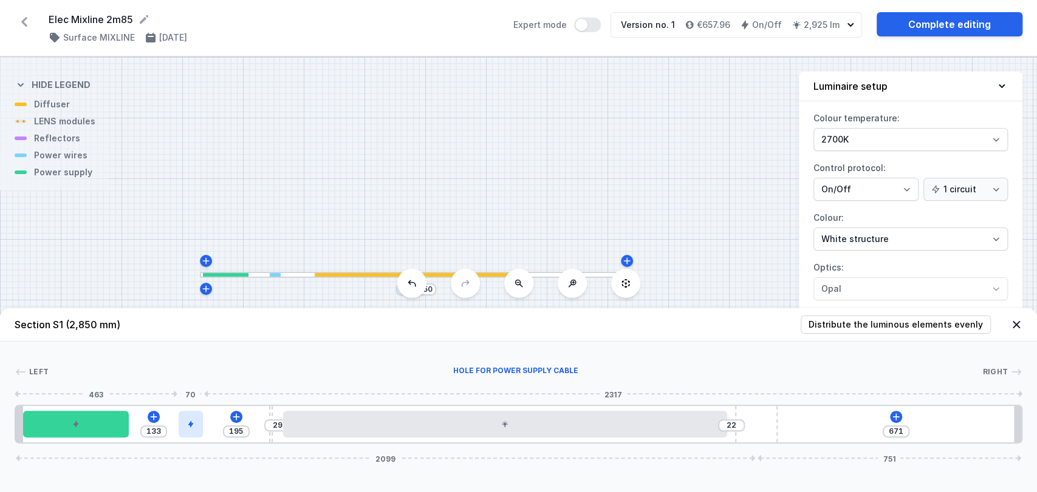
type input "197"
type input "131"
type input "202"
type input "126"
type input "212"
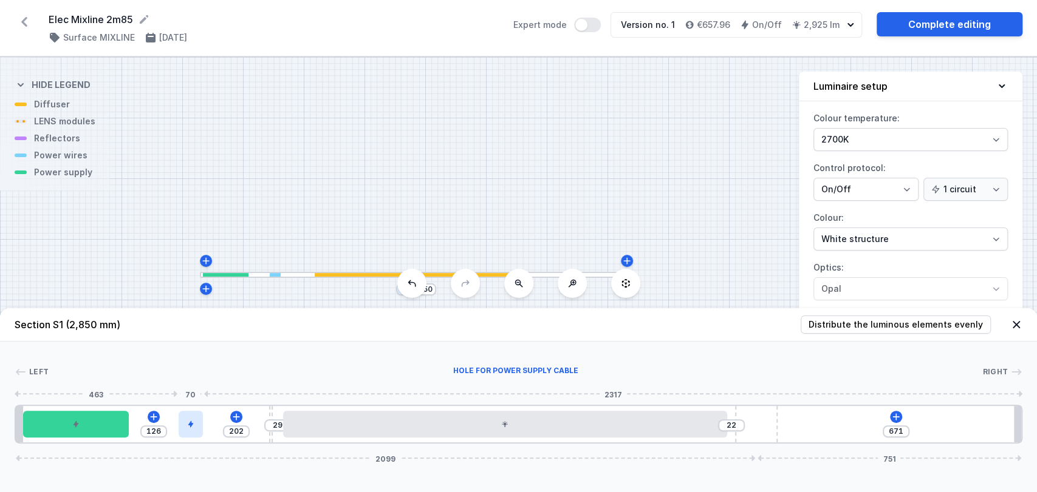
type input "116"
type input "215"
type input "113"
type input "227"
type input "101"
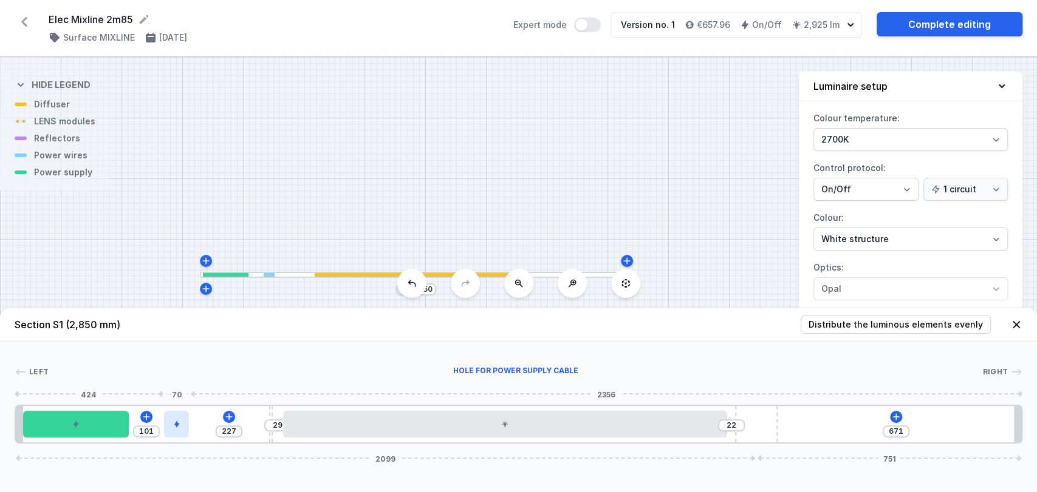
type input "229"
type input "99"
type input "231"
type input "97"
type input "234"
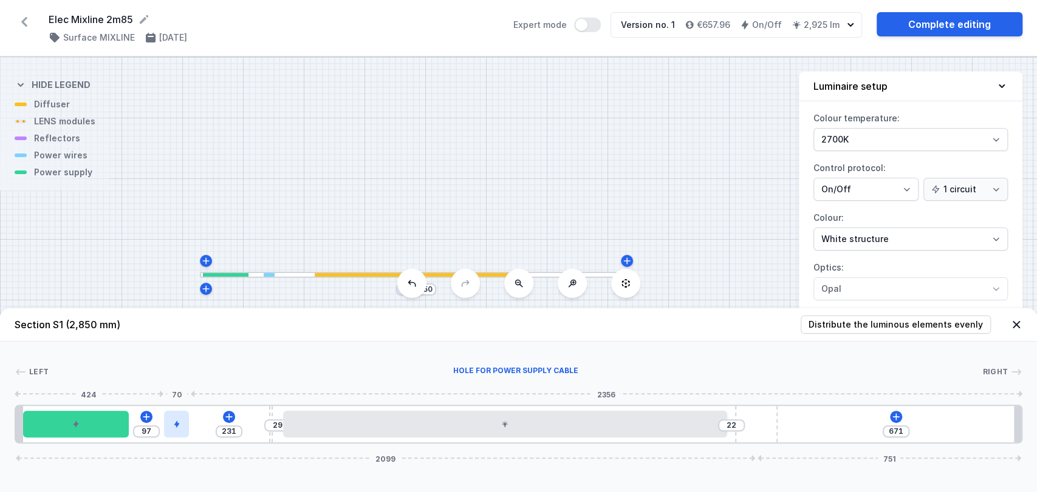
type input "94"
drag, startPoint x: 212, startPoint y: 424, endPoint x: 233, endPoint y: 428, distance: 21.7
click at [233, 428] on div at bounding box center [243, 424] width 25 height 27
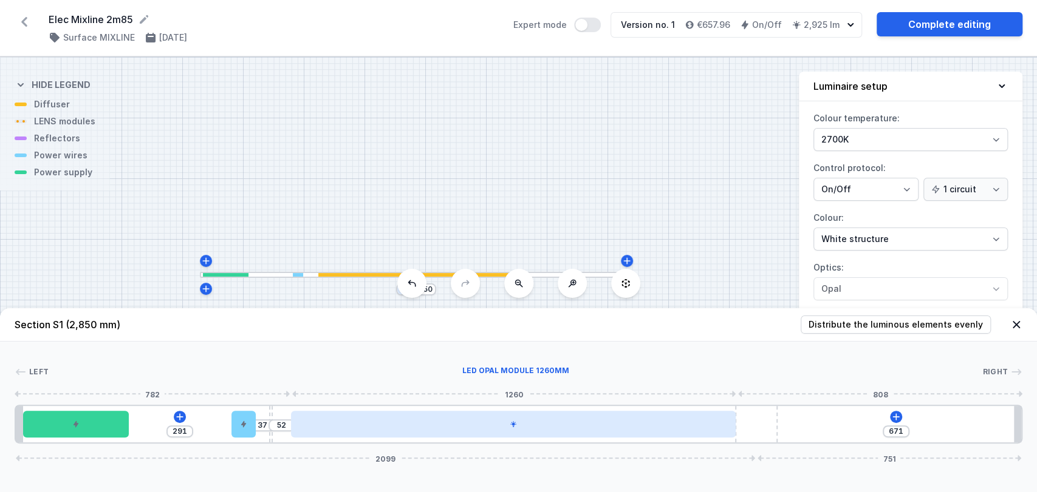
drag, startPoint x: 324, startPoint y: 418, endPoint x: 330, endPoint y: 417, distance: 6.2
click at [330, 417] on div at bounding box center [513, 424] width 444 height 27
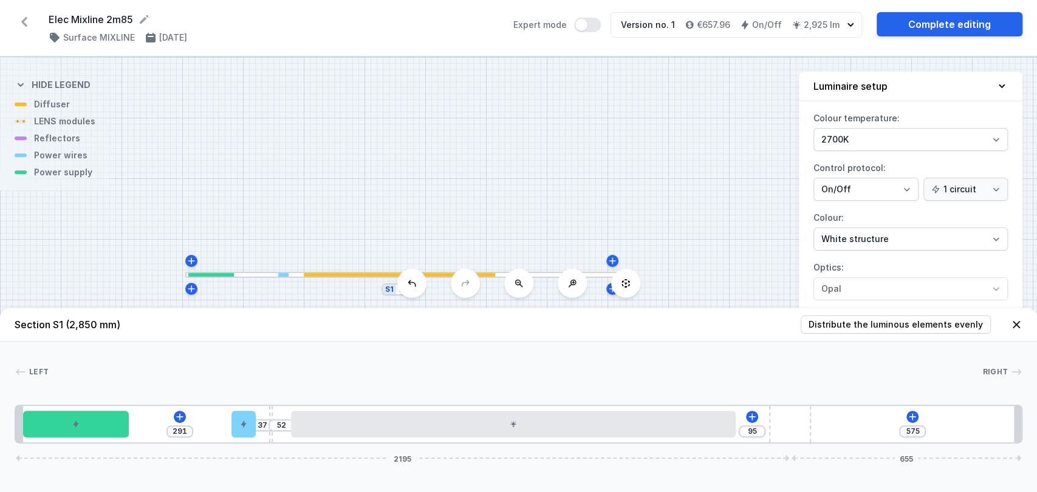
drag, startPoint x: 739, startPoint y: 435, endPoint x: 849, endPoint y: 424, distance: 110.4
click at [849, 424] on div "291 37 52 95 575 2195 655" at bounding box center [518, 424] width 1007 height 39
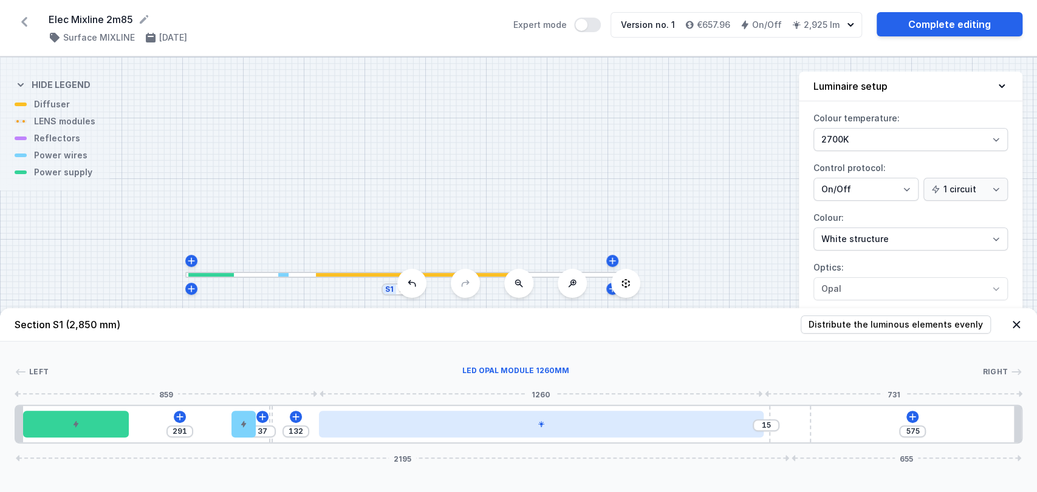
drag, startPoint x: 695, startPoint y: 424, endPoint x: 721, endPoint y: 424, distance: 26.1
click at [721, 424] on div at bounding box center [541, 424] width 444 height 27
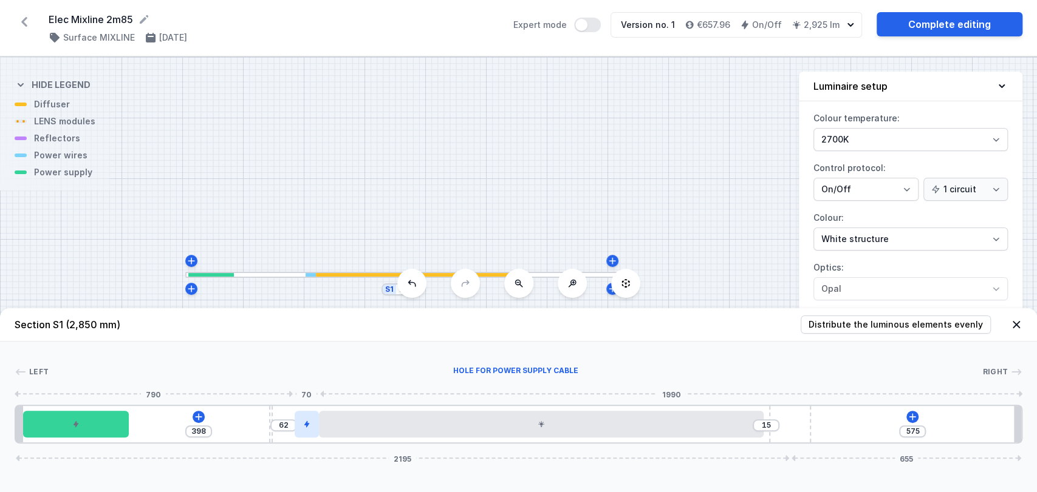
drag, startPoint x: 240, startPoint y: 418, endPoint x: 313, endPoint y: 414, distance: 73.0
drag, startPoint x: 555, startPoint y: 436, endPoint x: 570, endPoint y: 442, distance: 15.8
click at [570, 442] on div "398 62 15 575 2195 655" at bounding box center [518, 424] width 1007 height 39
drag, startPoint x: 798, startPoint y: 415, endPoint x: 889, endPoint y: 465, distance: 103.5
click at [889, 465] on div "Section S1 (2,850 mm) Distribute the luminous elements evenly Left Right 1 2 3 …" at bounding box center [518, 400] width 1037 height 184
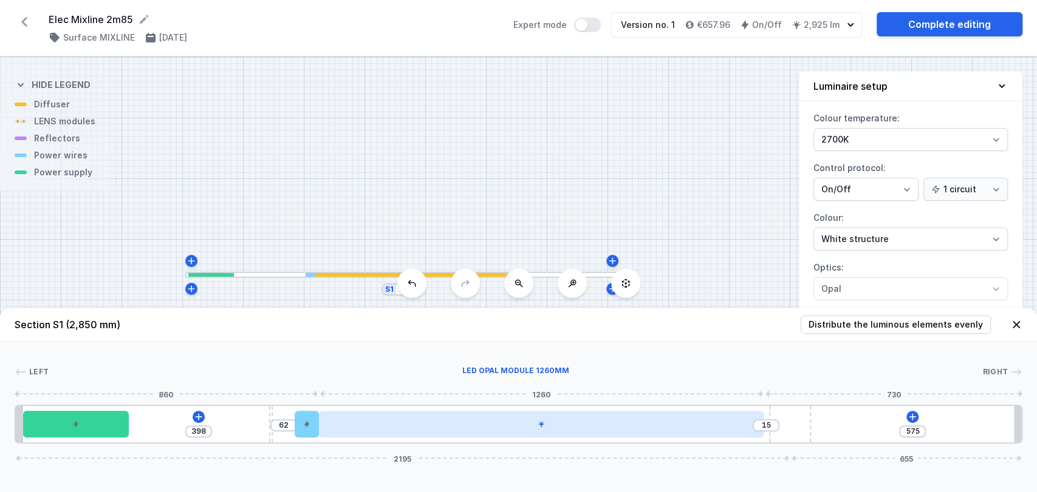
drag, startPoint x: 526, startPoint y: 429, endPoint x: 539, endPoint y: 428, distance: 12.8
click at [539, 428] on div at bounding box center [541, 424] width 444 height 27
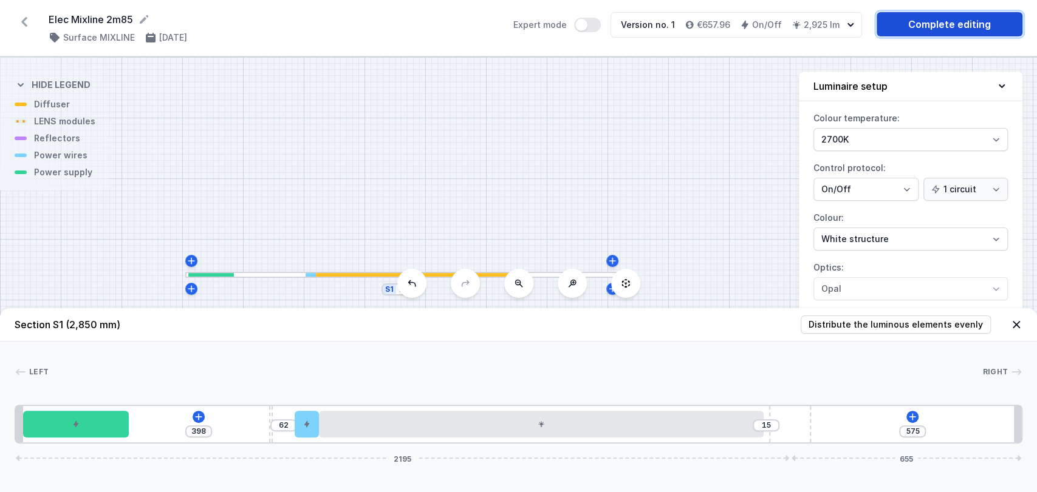
click at [931, 26] on link "Complete editing" at bounding box center [949, 24] width 146 height 24
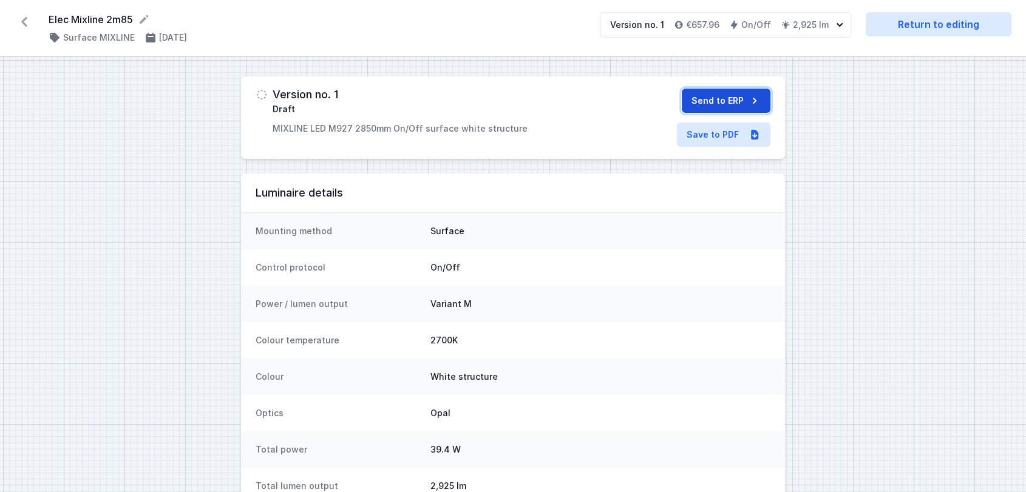
click at [731, 98] on button "Send to ERP" at bounding box center [726, 101] width 89 height 24
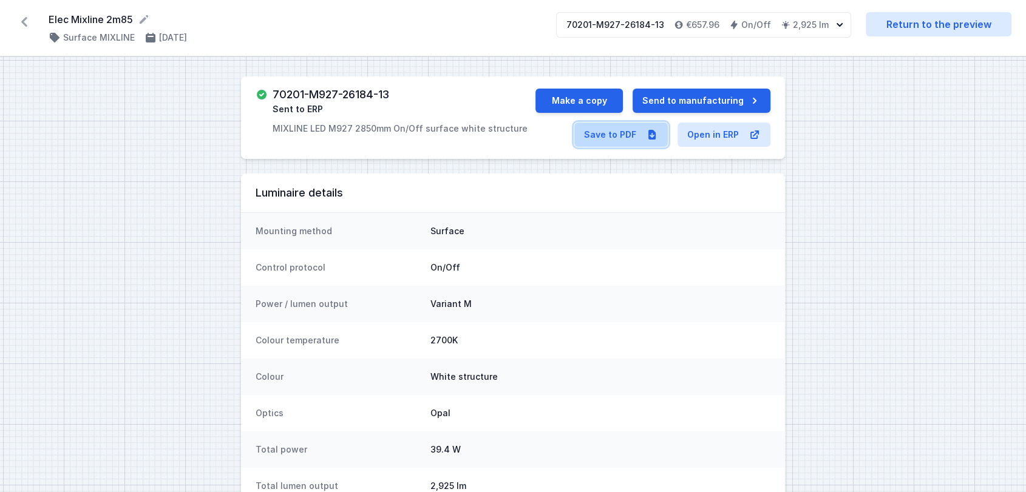
click at [630, 135] on link "Save to PDF" at bounding box center [621, 135] width 94 height 24
click at [25, 22] on icon at bounding box center [24, 21] width 19 height 19
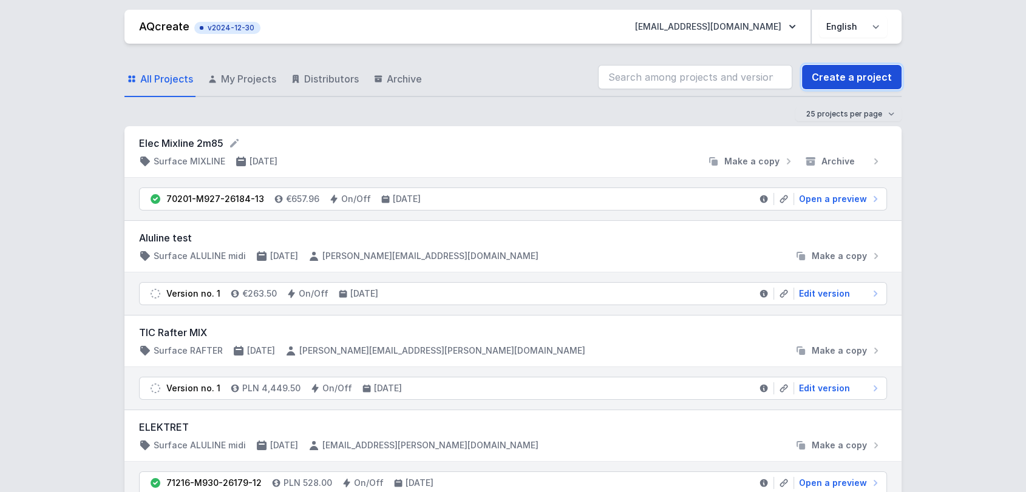
click at [856, 84] on link "Create a project" at bounding box center [852, 77] width 100 height 24
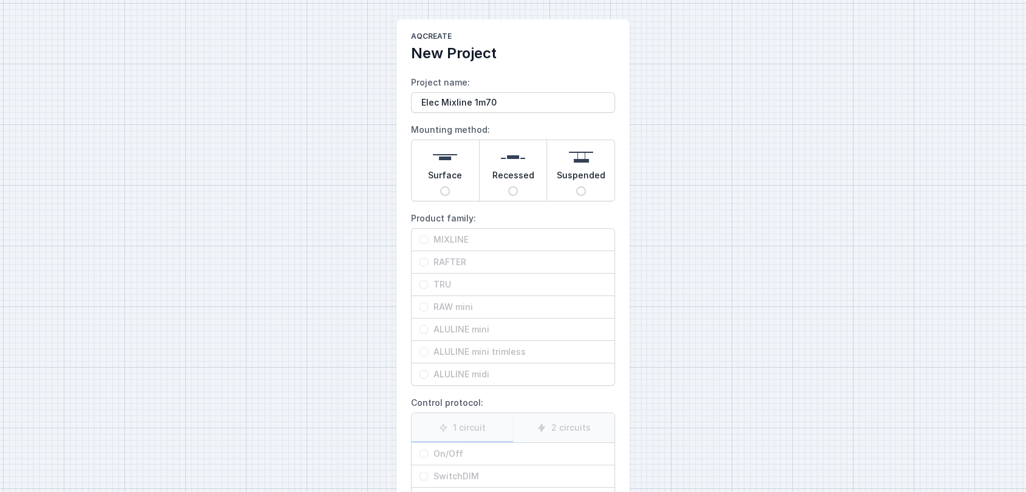
click at [437, 176] on span "Surface" at bounding box center [445, 177] width 34 height 17
click at [440, 186] on input "Surface" at bounding box center [445, 191] width 10 height 10
click at [457, 238] on span "MIXLINE" at bounding box center [518, 240] width 179 height 12
click at [429, 238] on input "MIXLINE" at bounding box center [424, 240] width 10 height 10
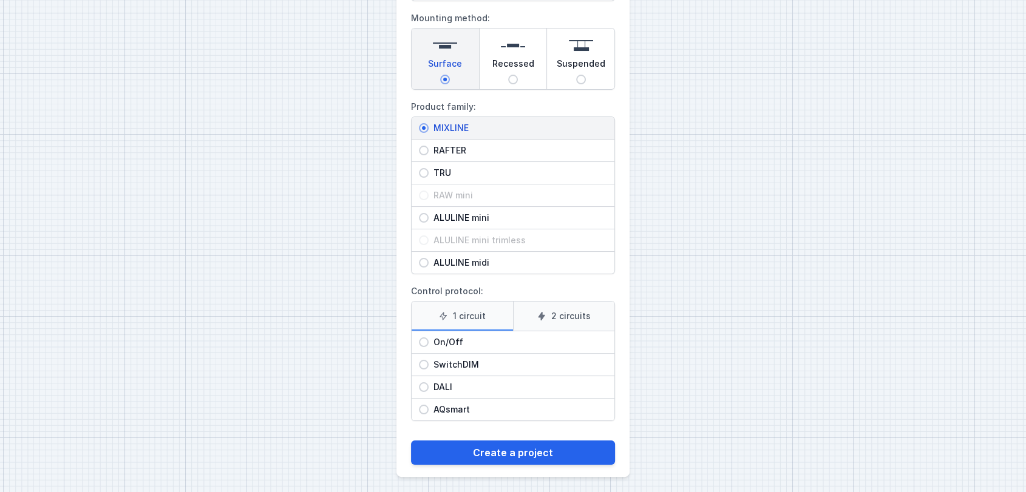
scroll to position [115, 0]
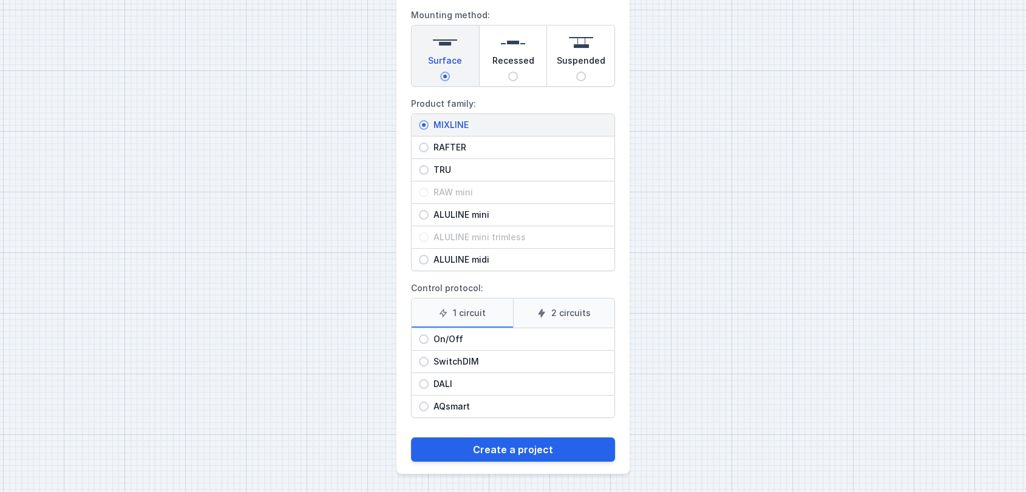
drag, startPoint x: 495, startPoint y: 340, endPoint x: 428, endPoint y: 333, distance: 67.2
click at [428, 333] on div "On/Off" at bounding box center [513, 340] width 203 height 22
click at [429, 333] on span "On/Off" at bounding box center [518, 339] width 179 height 12
click at [428, 335] on input "On/Off" at bounding box center [424, 340] width 10 height 10
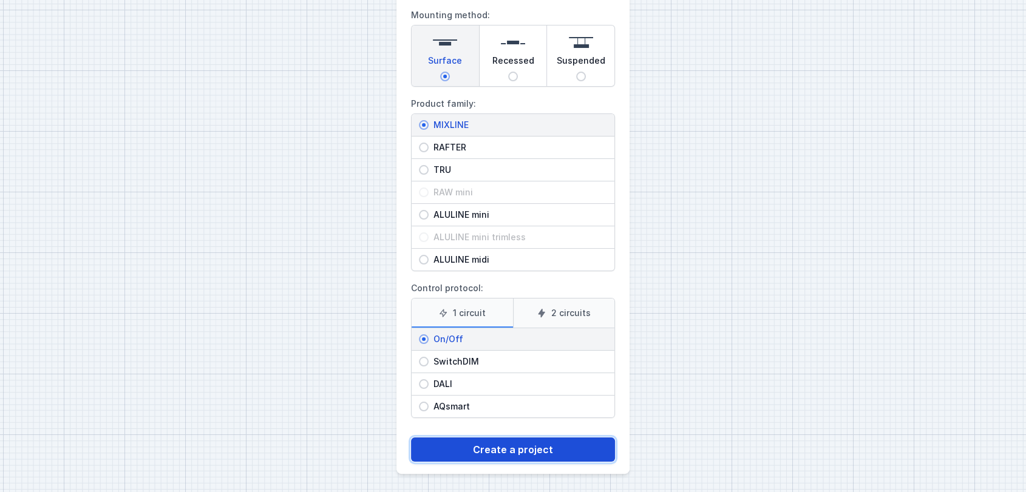
click at [458, 443] on button "Create a project" at bounding box center [513, 450] width 204 height 24
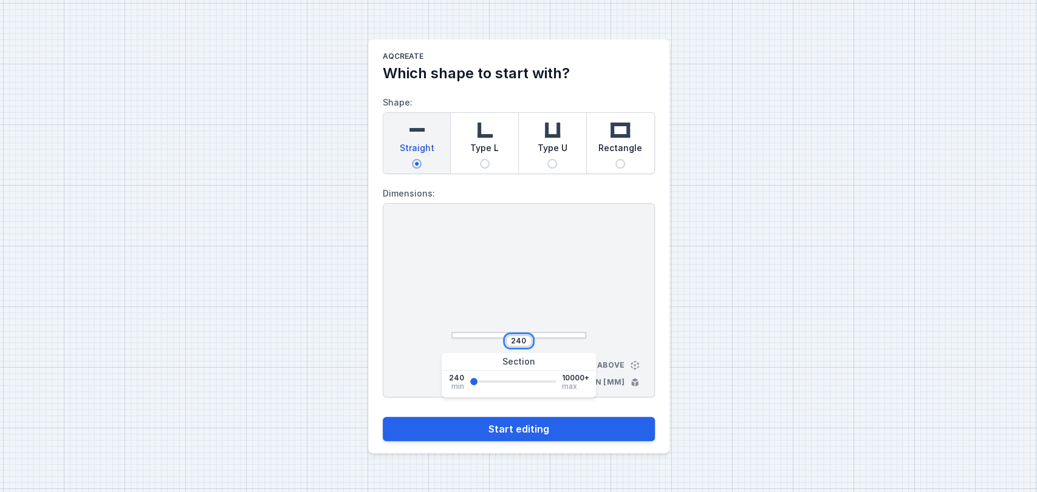
drag, startPoint x: 523, startPoint y: 340, endPoint x: 441, endPoint y: 337, distance: 82.0
click at [441, 337] on div "240 View from above Dimensions in [mm]" at bounding box center [519, 300] width 272 height 194
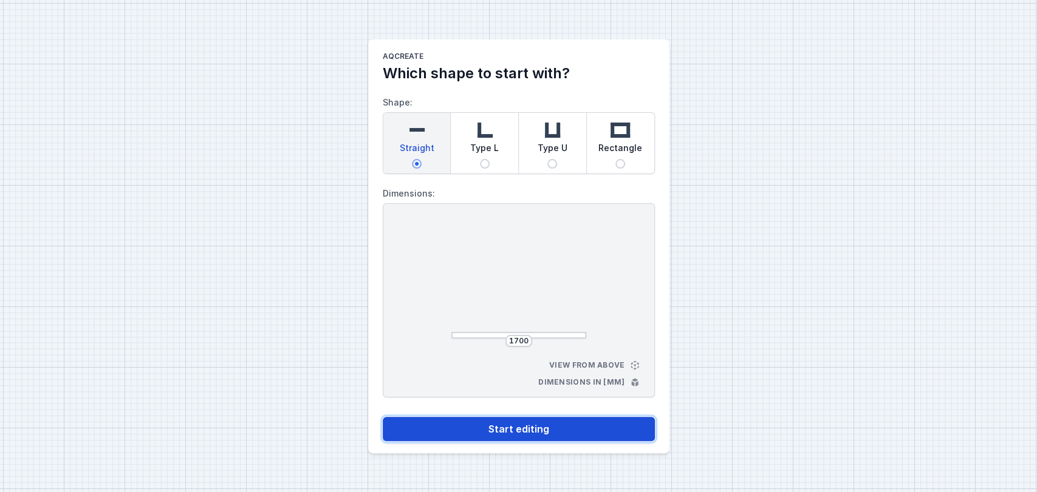
click at [497, 431] on button "Start editing" at bounding box center [519, 429] width 272 height 24
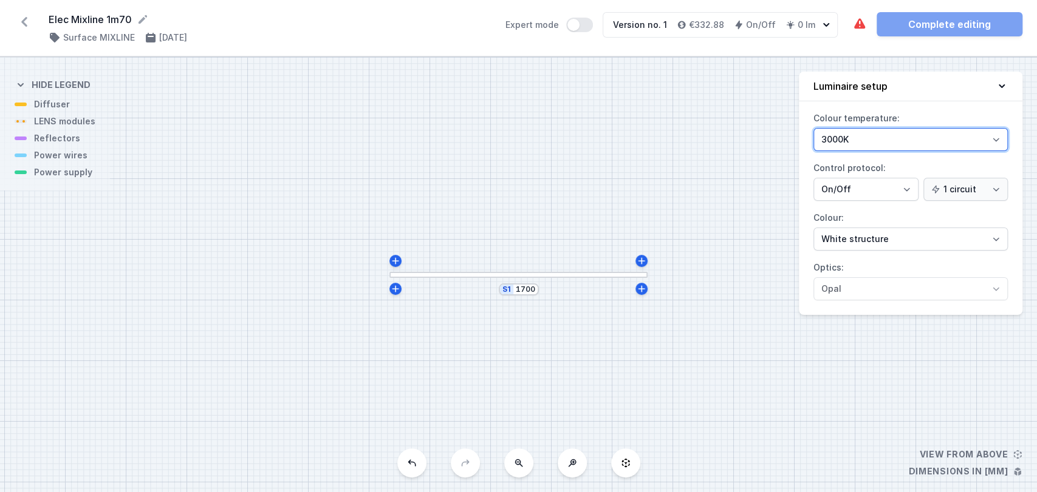
click at [868, 141] on select "3000K 4000K 2700K" at bounding box center [910, 139] width 194 height 23
click at [813, 128] on select "3000K 4000K 2700K" at bounding box center [910, 139] width 194 height 23
click at [497, 278] on div "S1 1700" at bounding box center [518, 274] width 1037 height 435
click at [480, 273] on div at bounding box center [518, 275] width 258 height 7
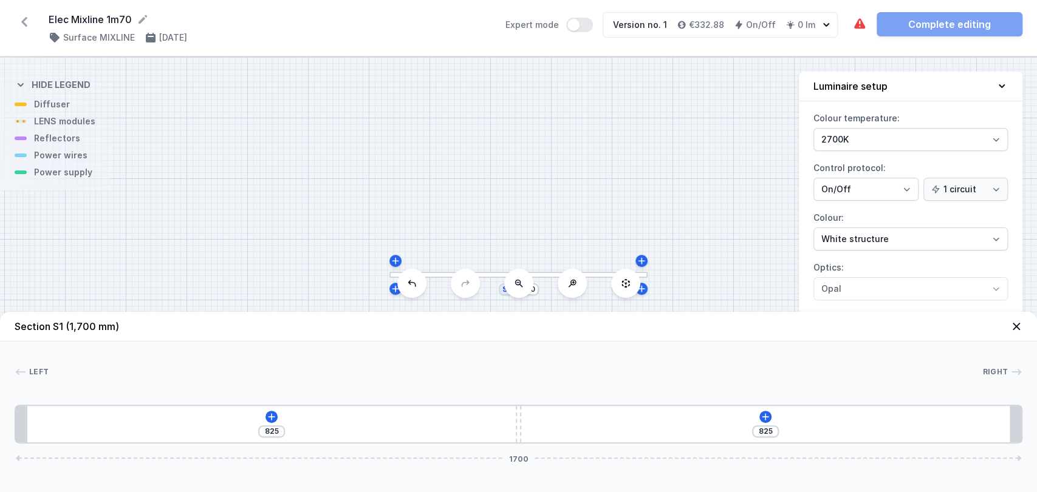
click at [261, 418] on div "[PHONE_NUMBER]" at bounding box center [518, 424] width 1007 height 39
click at [272, 418] on icon at bounding box center [272, 417] width 10 height 10
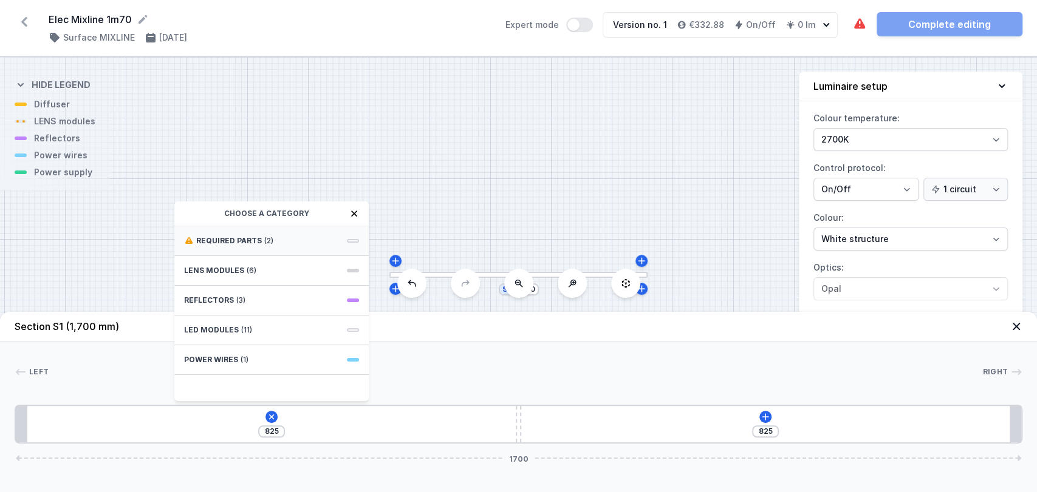
click at [248, 237] on span "Required parts" at bounding box center [229, 241] width 66 height 10
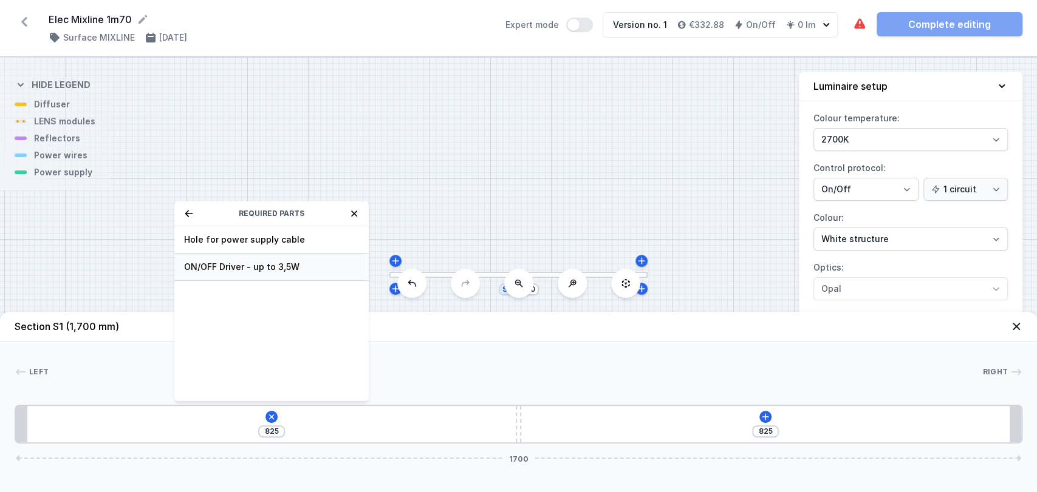
click at [228, 268] on span "ON/OFF Driver - up to 3,5W" at bounding box center [271, 267] width 175 height 12
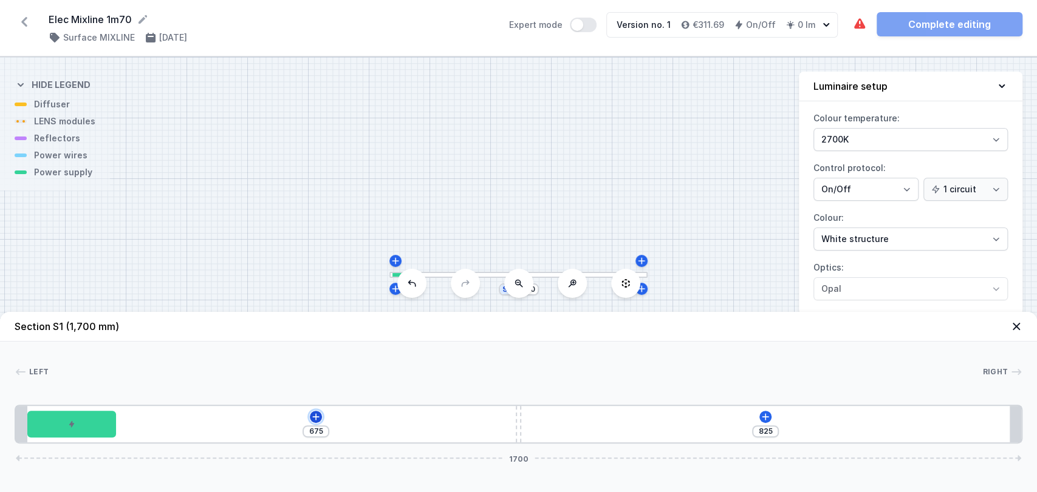
click at [316, 413] on icon at bounding box center [316, 417] width 10 height 10
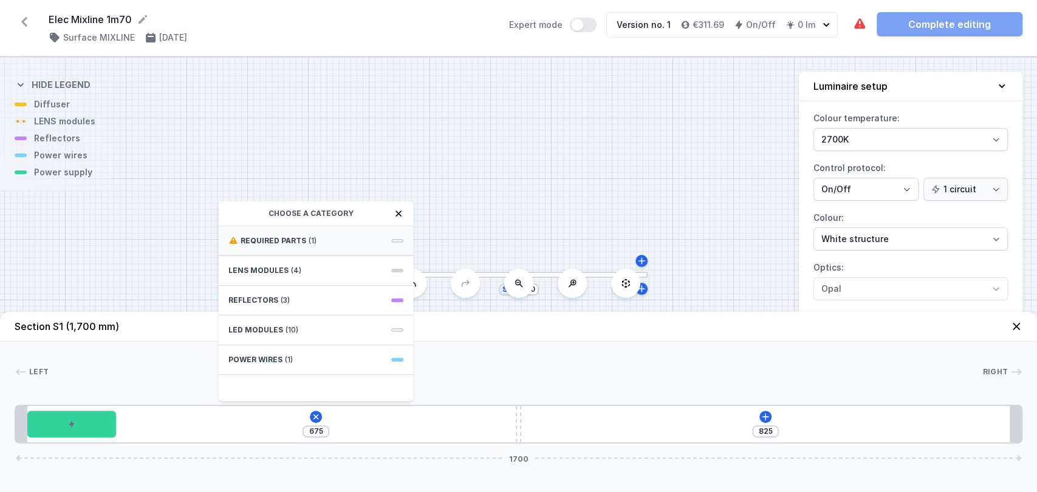
click at [332, 243] on div "Required parts (1)" at bounding box center [316, 241] width 194 height 30
click at [332, 239] on span "Hole for power supply cable" at bounding box center [315, 240] width 175 height 12
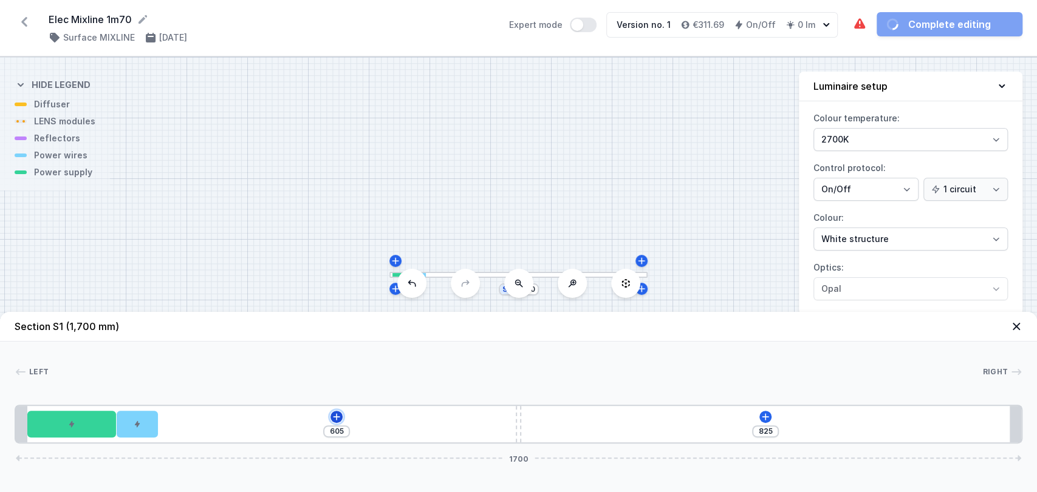
click at [339, 416] on icon at bounding box center [337, 417] width 10 height 10
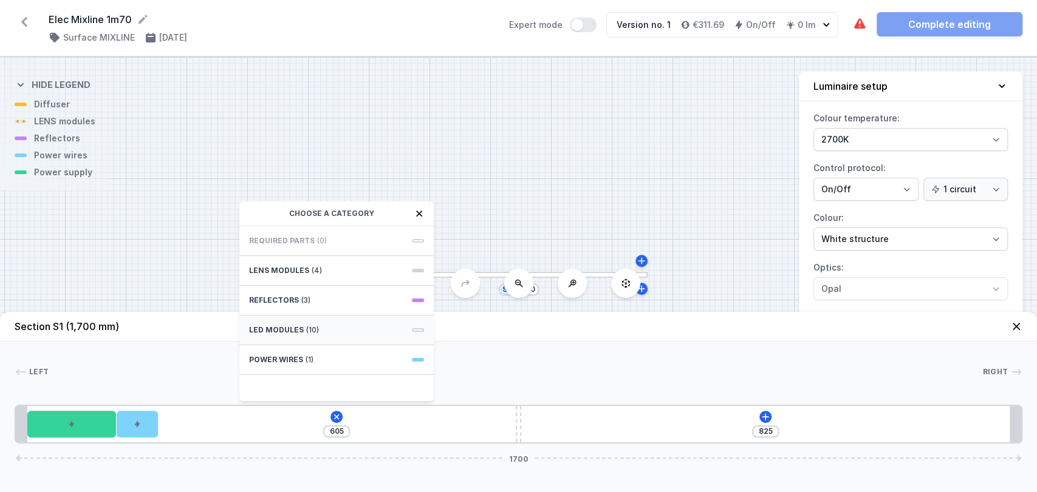
click at [346, 332] on div "LED modules (10)" at bounding box center [336, 331] width 194 height 30
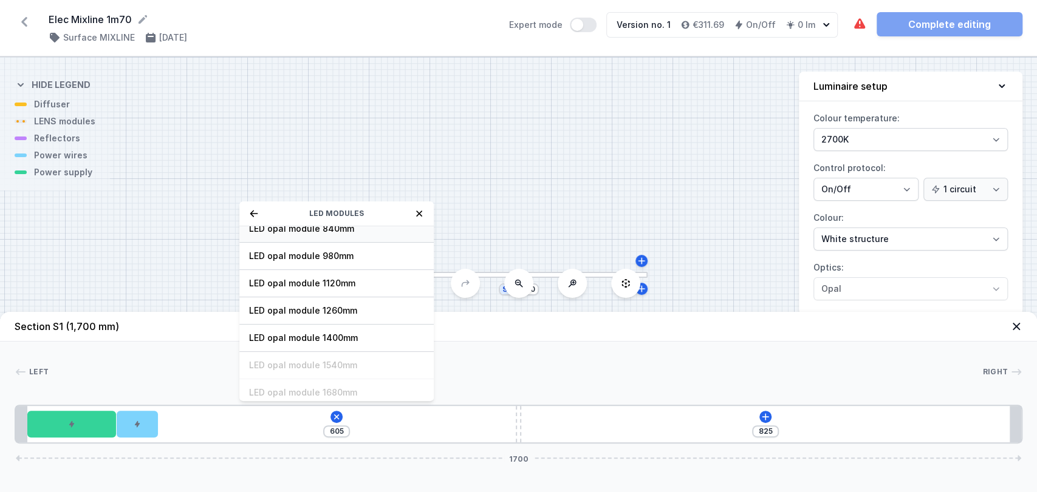
scroll to position [152, 0]
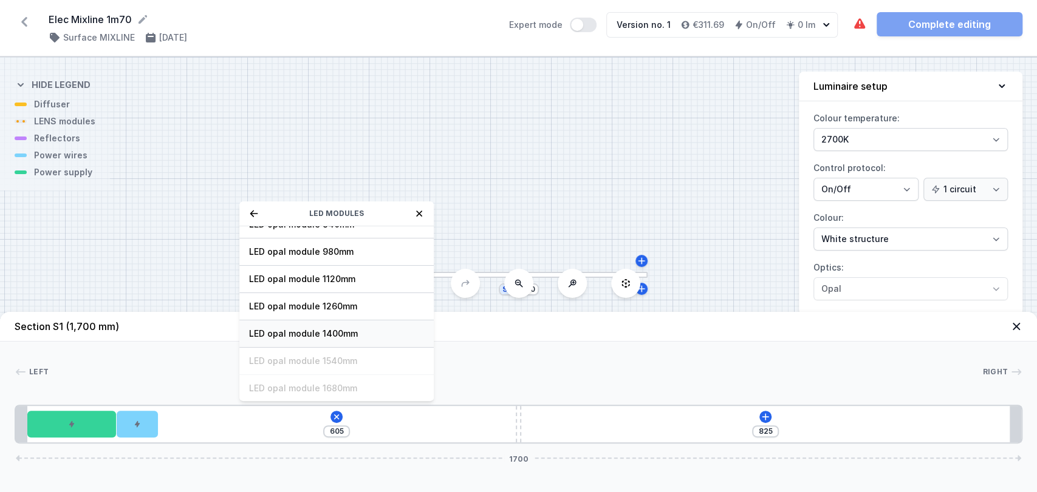
click at [370, 341] on div "LED opal module 1400mm" at bounding box center [336, 334] width 194 height 27
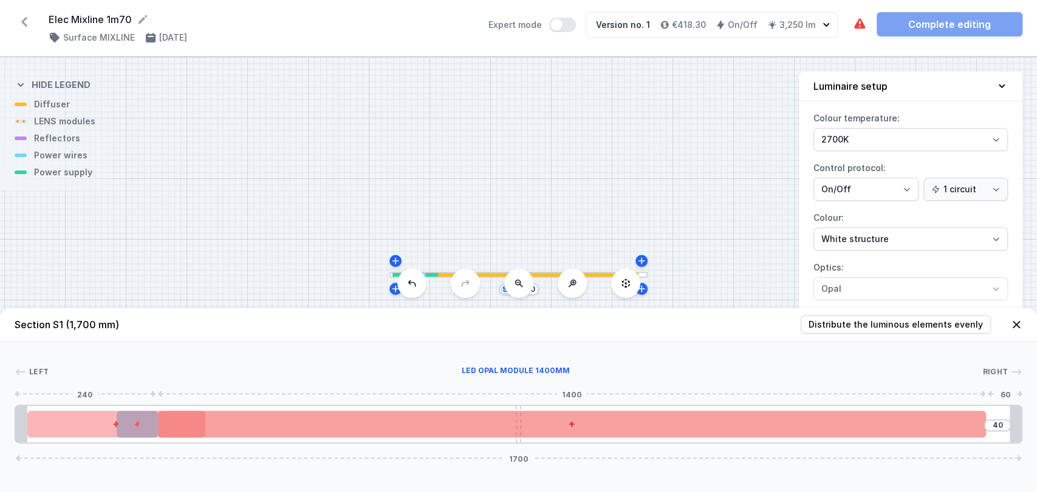
click at [475, 425] on div at bounding box center [572, 424] width 828 height 27
drag, startPoint x: 424, startPoint y: 423, endPoint x: 454, endPoint y: 422, distance: 29.8
click at [454, 422] on div at bounding box center [619, 424] width 828 height 27
click at [687, 431] on div at bounding box center [619, 424] width 828 height 27
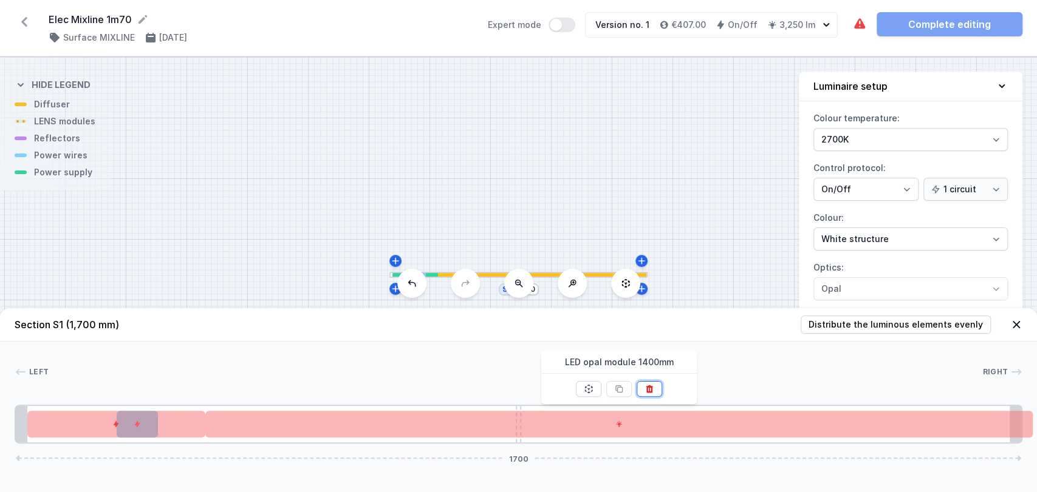
click at [650, 390] on icon at bounding box center [648, 390] width 7 height 8
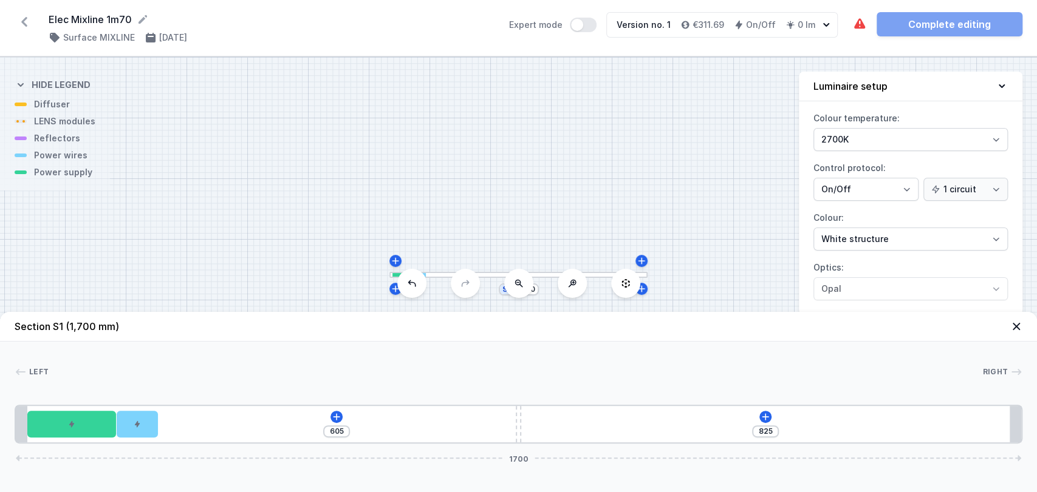
click at [341, 421] on div "[PHONE_NUMBER]" at bounding box center [518, 424] width 1007 height 39
click at [333, 415] on icon at bounding box center [337, 417] width 10 height 10
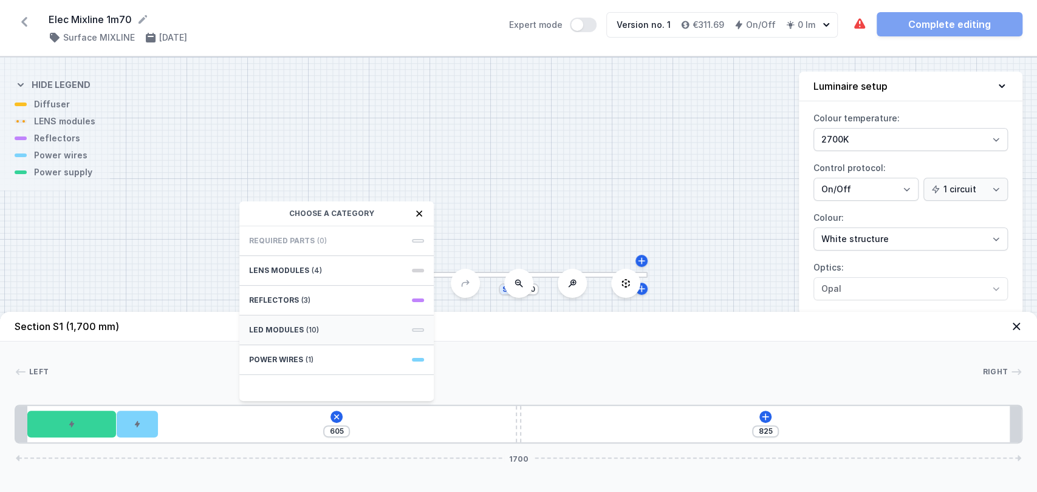
click at [336, 320] on div "LED modules (10)" at bounding box center [336, 331] width 194 height 30
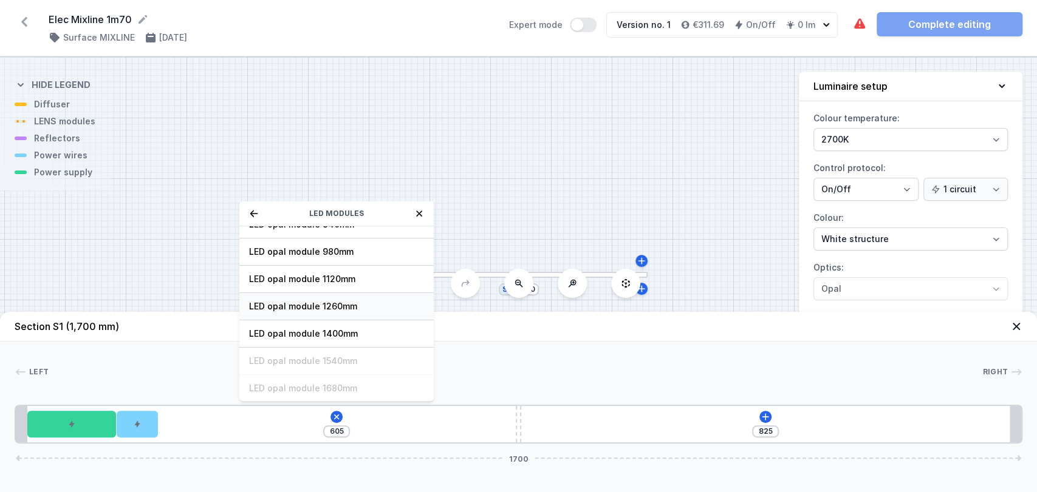
click at [350, 296] on div "LED opal module 1260mm" at bounding box center [336, 306] width 194 height 27
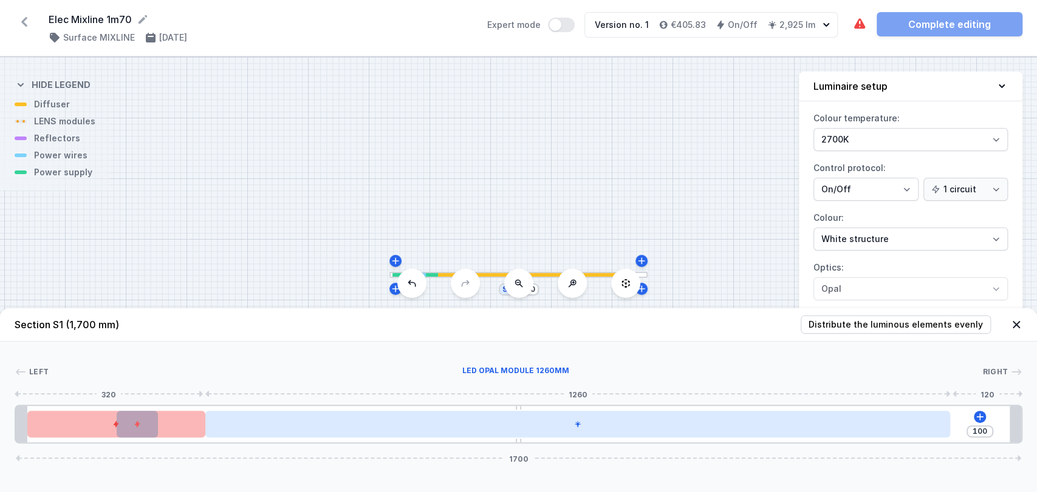
drag, startPoint x: 427, startPoint y: 431, endPoint x: 475, endPoint y: 428, distance: 47.5
click at [475, 428] on div at bounding box center [577, 424] width 745 height 27
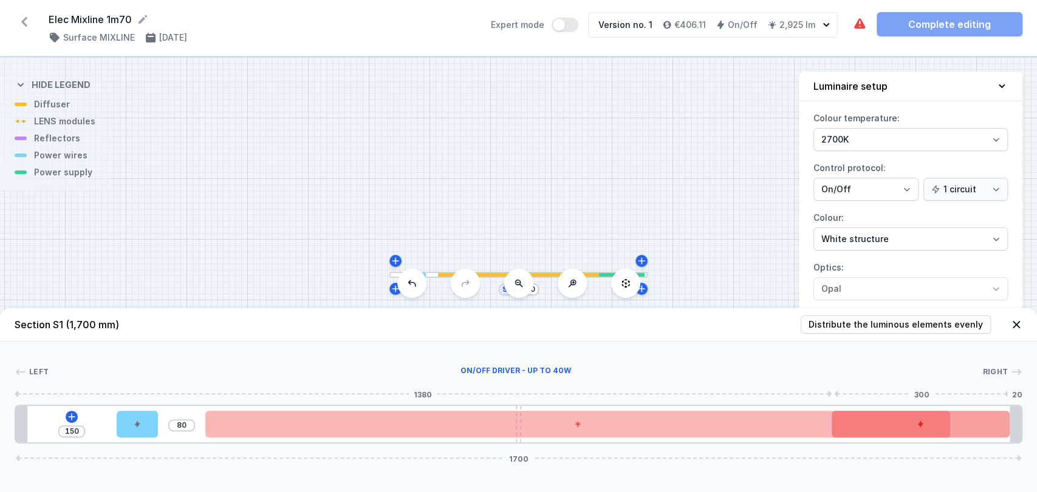
drag, startPoint x: 140, startPoint y: 427, endPoint x: 965, endPoint y: 419, distance: 825.2
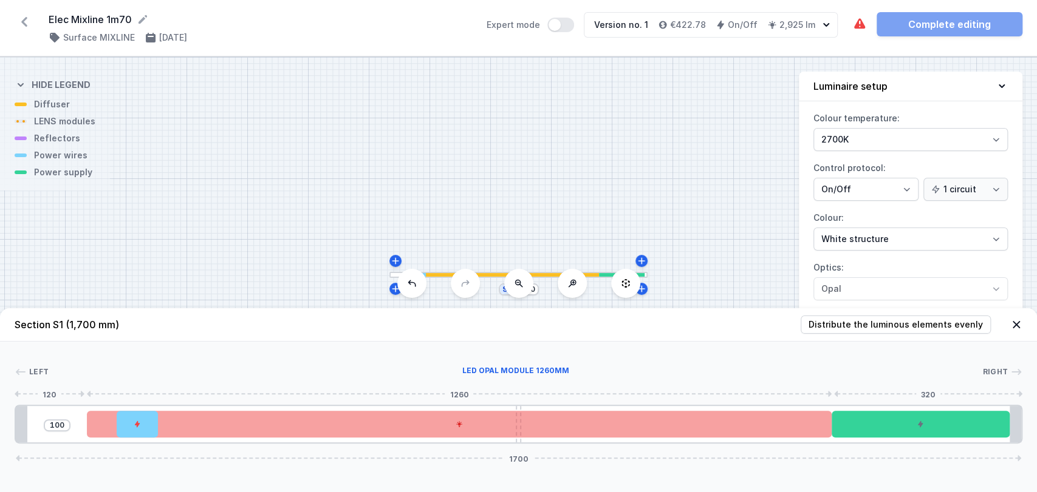
drag, startPoint x: 788, startPoint y: 431, endPoint x: 658, endPoint y: 424, distance: 130.8
click at [658, 424] on div at bounding box center [459, 424] width 745 height 27
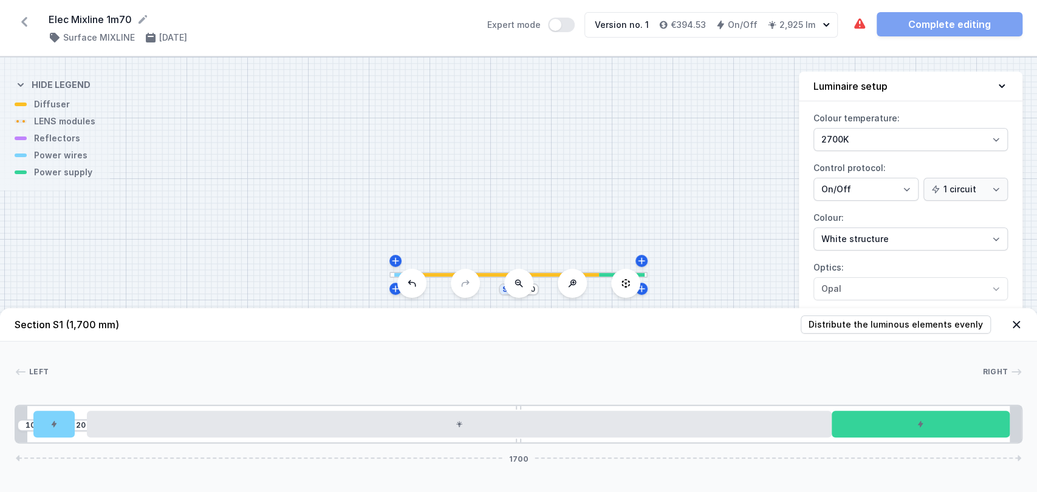
drag, startPoint x: 141, startPoint y: 421, endPoint x: 57, endPoint y: 409, distance: 85.2
click at [57, 409] on div "[DATE]" at bounding box center [518, 424] width 1007 height 39
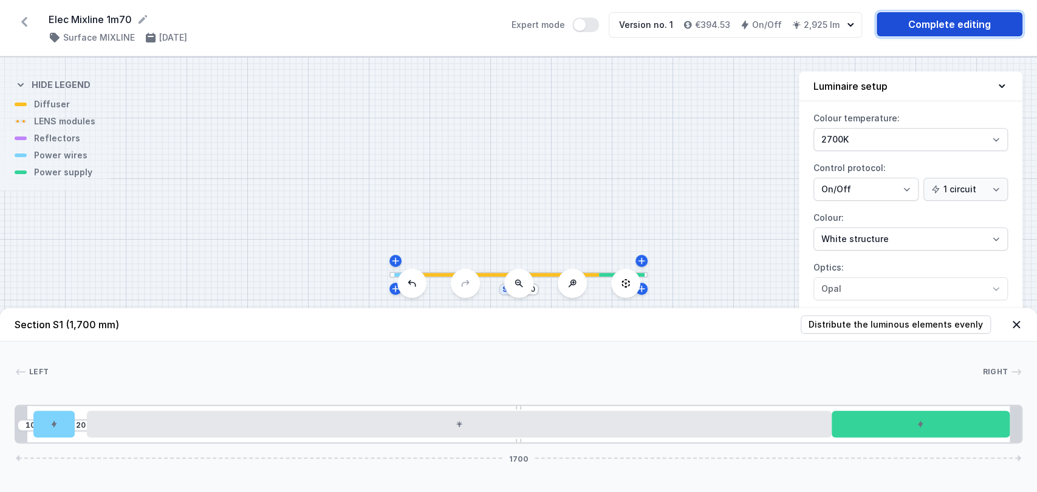
click at [941, 26] on link "Complete editing" at bounding box center [949, 24] width 146 height 24
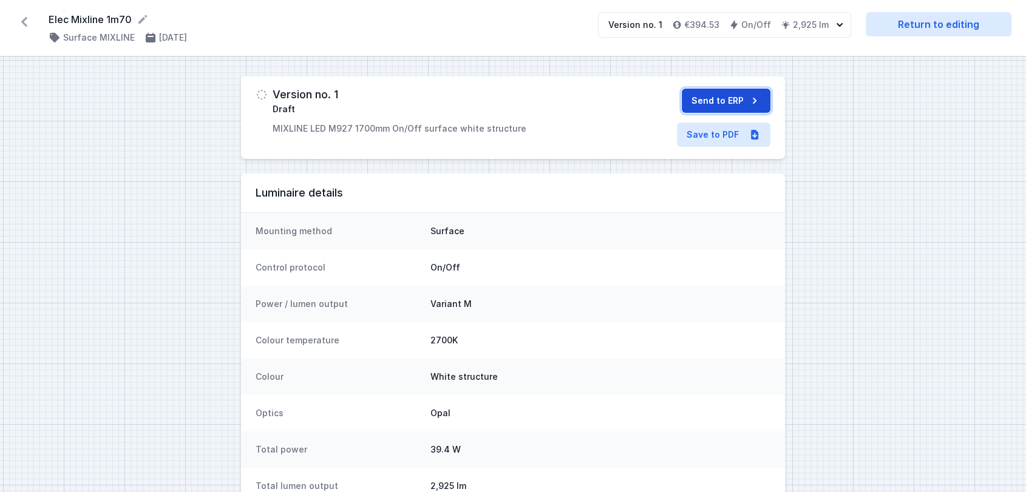
click at [720, 101] on button "Send to ERP" at bounding box center [726, 101] width 89 height 24
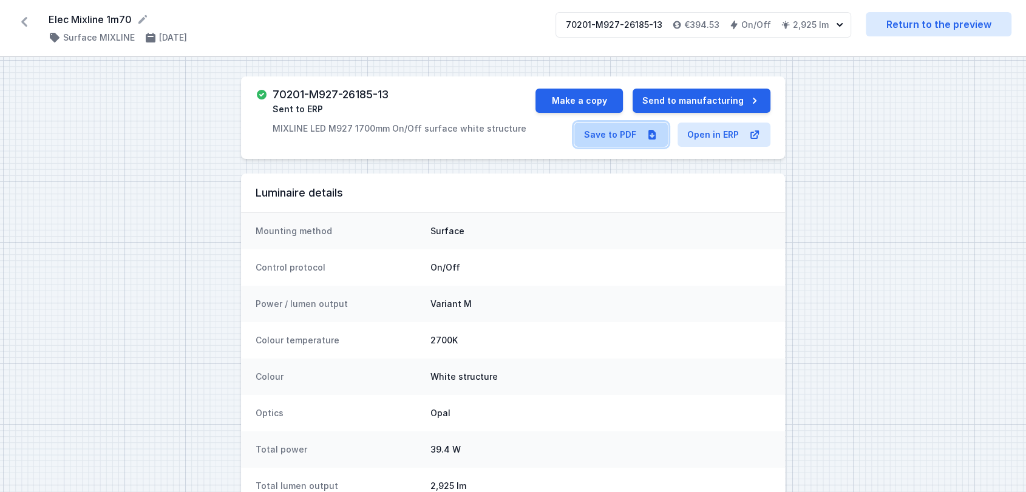
click at [621, 131] on link "Save to PDF" at bounding box center [621, 135] width 94 height 24
